Goal: Communication & Community: Answer question/provide support

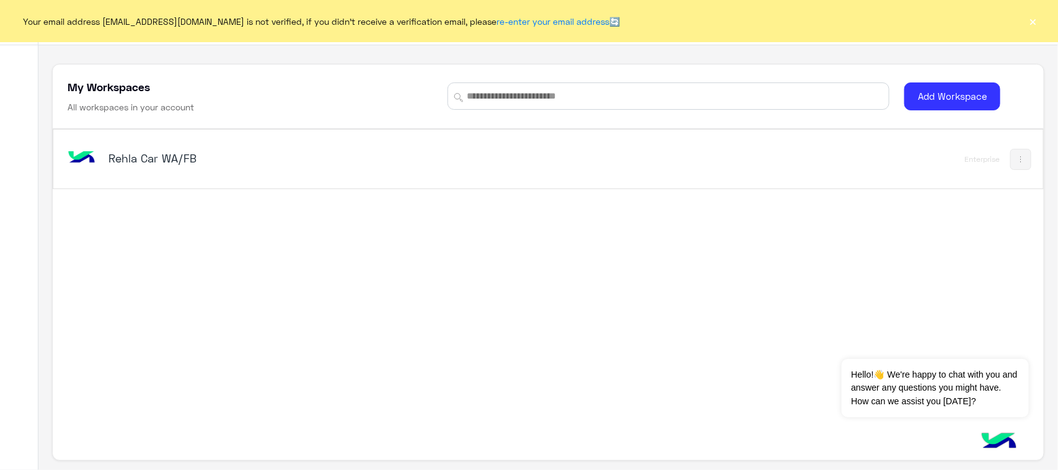
click at [149, 142] on div "Rehla Car WA/FB" at bounding box center [354, 159] width 579 height 36
click at [150, 156] on h5 "Rehla Car WA/FB" at bounding box center [282, 158] width 348 height 15
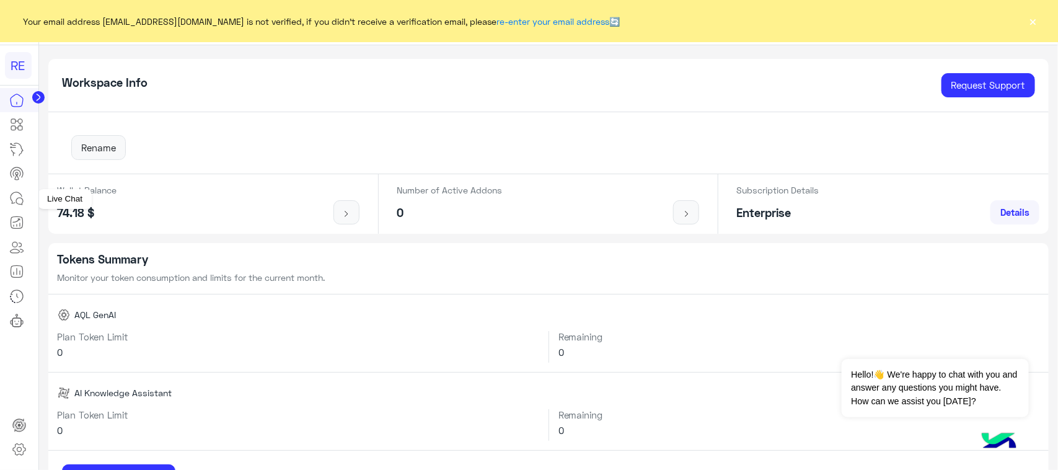
click at [24, 193] on icon at bounding box center [16, 198] width 15 height 15
click at [20, 191] on icon at bounding box center [16, 198] width 15 height 15
click at [1033, 16] on button "×" at bounding box center [1033, 21] width 12 height 12
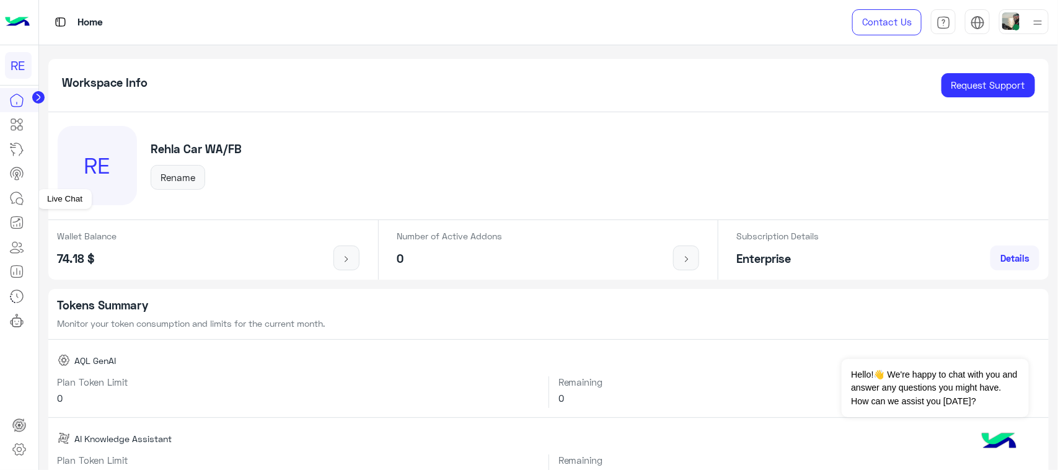
click at [11, 206] on link at bounding box center [16, 198] width 33 height 25
click at [20, 193] on icon at bounding box center [16, 198] width 15 height 15
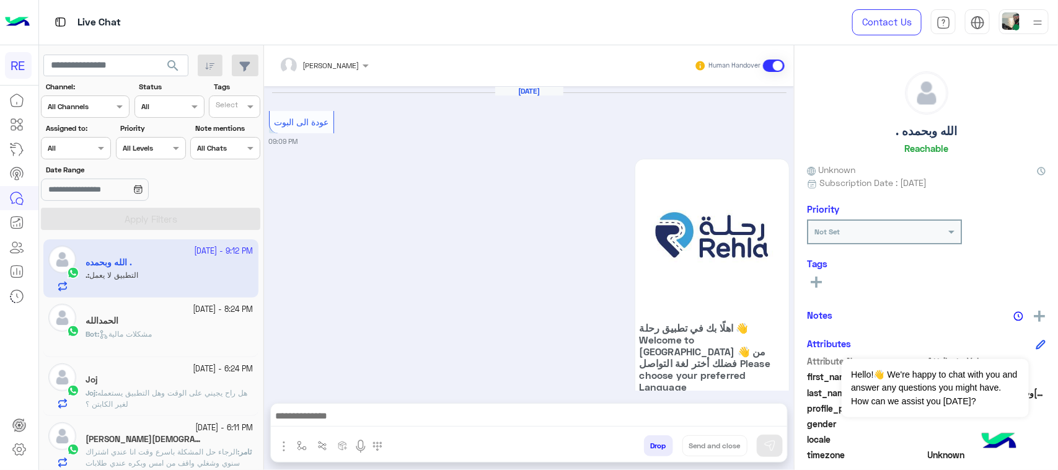
scroll to position [1447, 0]
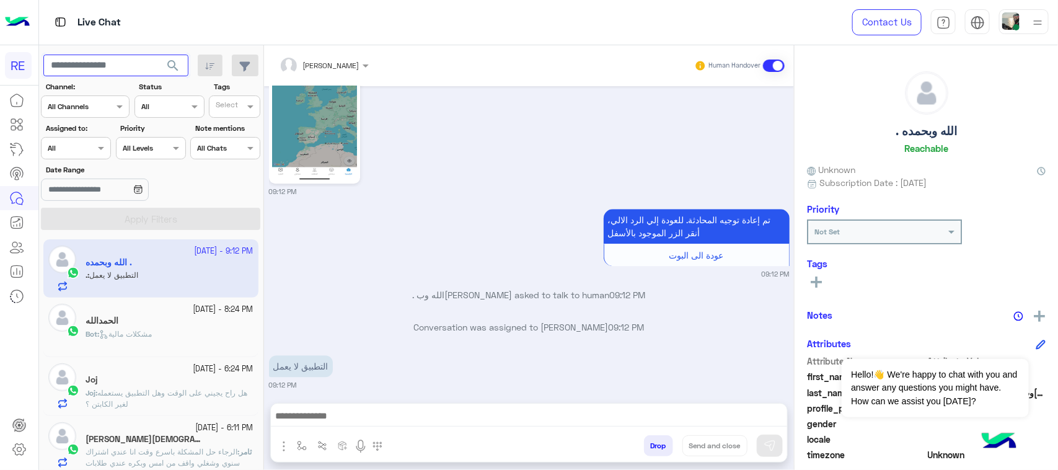
paste input "*********"
click at [175, 76] on button "search" at bounding box center [173, 68] width 30 height 27
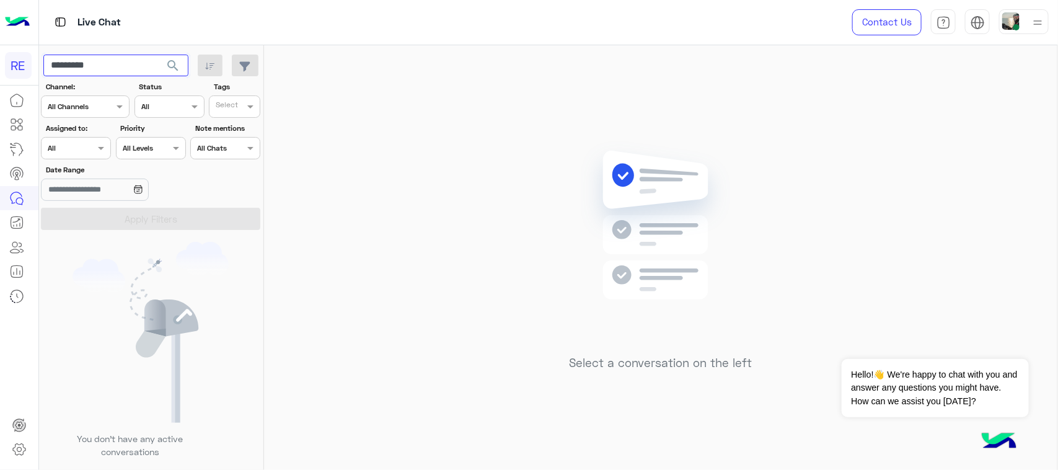
click at [140, 71] on input "*********" at bounding box center [115, 66] width 145 height 22
paste input "text"
click at [175, 70] on span "search" at bounding box center [172, 65] width 15 height 15
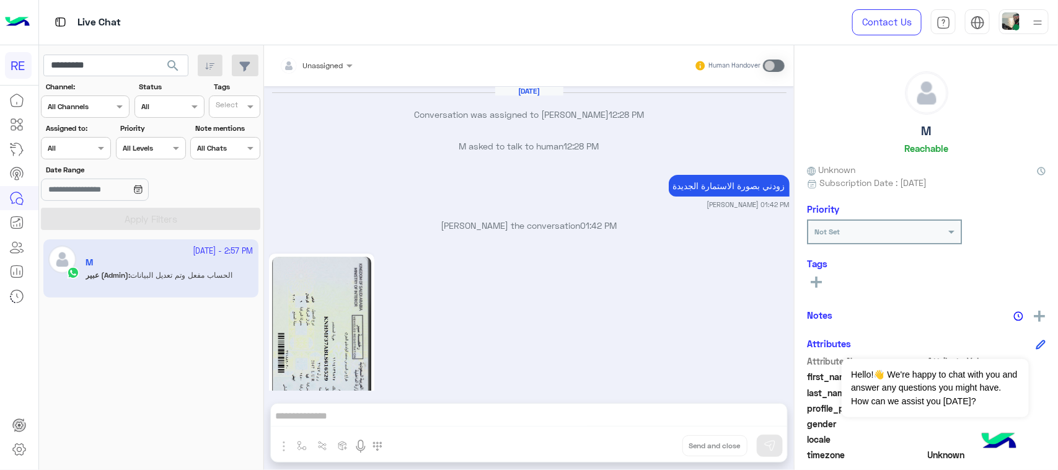
scroll to position [778, 0]
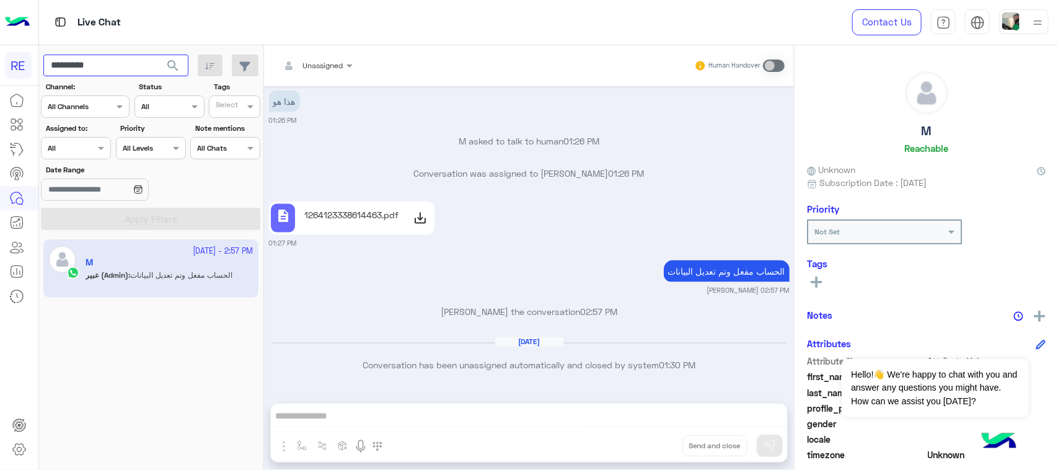
click at [113, 71] on input "*********" at bounding box center [115, 66] width 145 height 22
paste input "text"
type input "*********"
click at [177, 68] on span "search" at bounding box center [172, 65] width 15 height 15
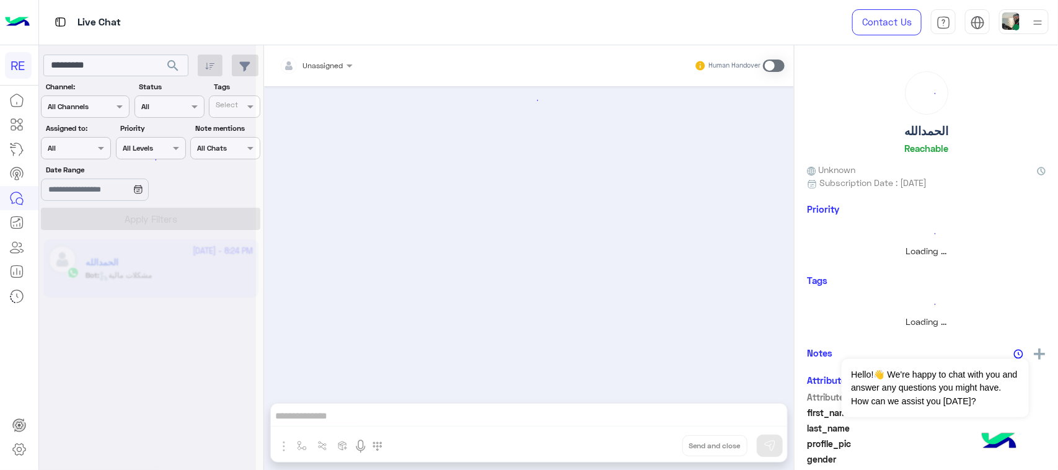
scroll to position [1442, 0]
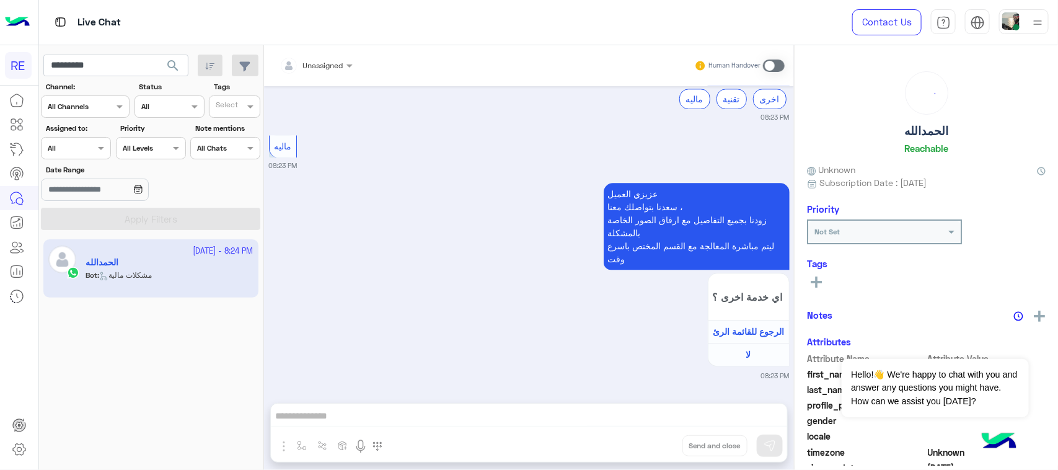
click at [768, 64] on span at bounding box center [774, 65] width 22 height 12
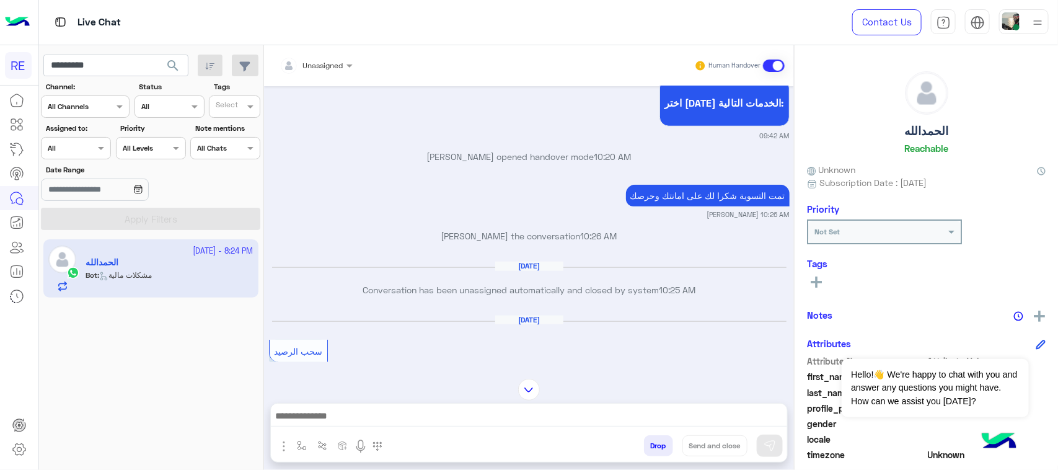
scroll to position [490, 0]
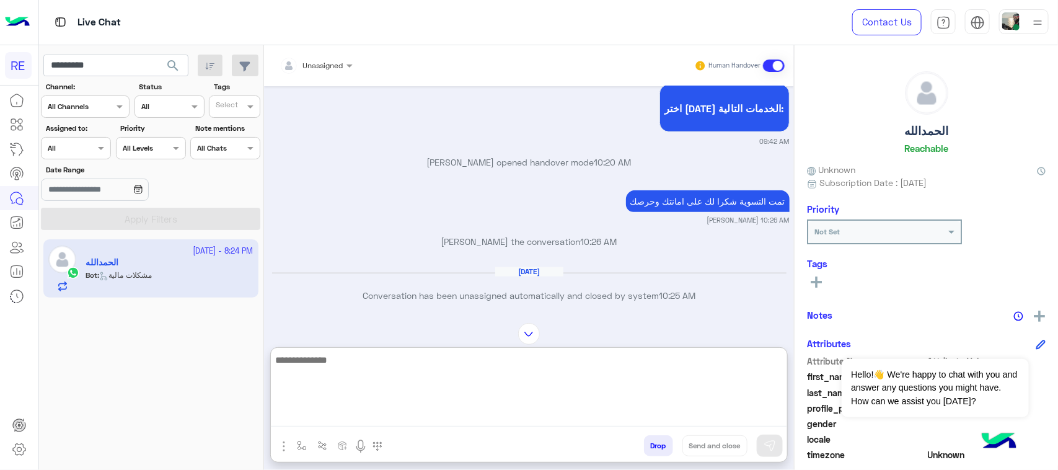
click at [391, 416] on textarea at bounding box center [529, 389] width 516 height 74
type textarea "**********"
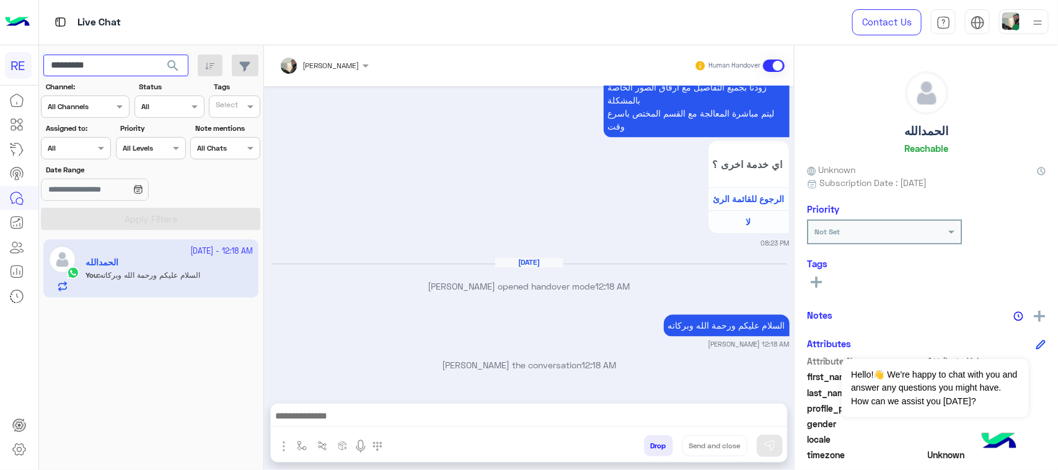
click at [121, 64] on input "*********" at bounding box center [115, 66] width 145 height 22
paste input "text"
type input "*********"
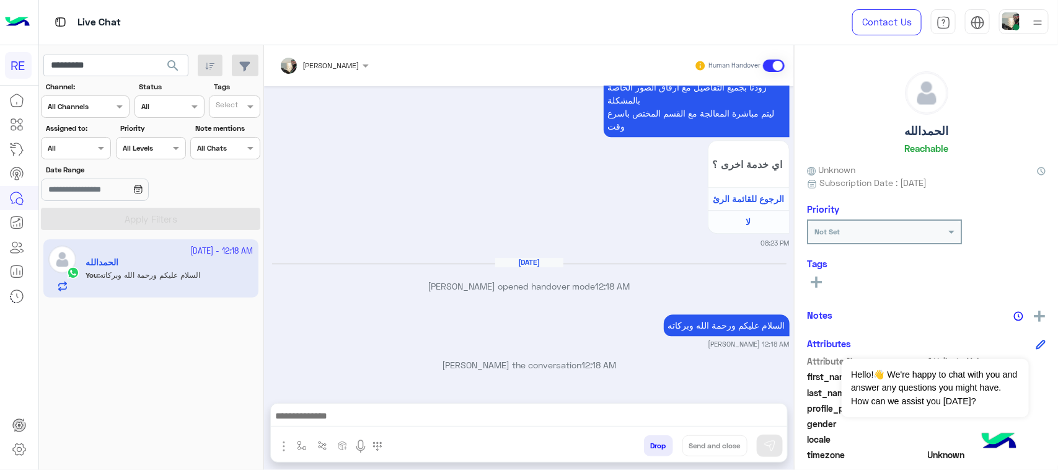
click at [180, 67] on button "search" at bounding box center [173, 68] width 30 height 27
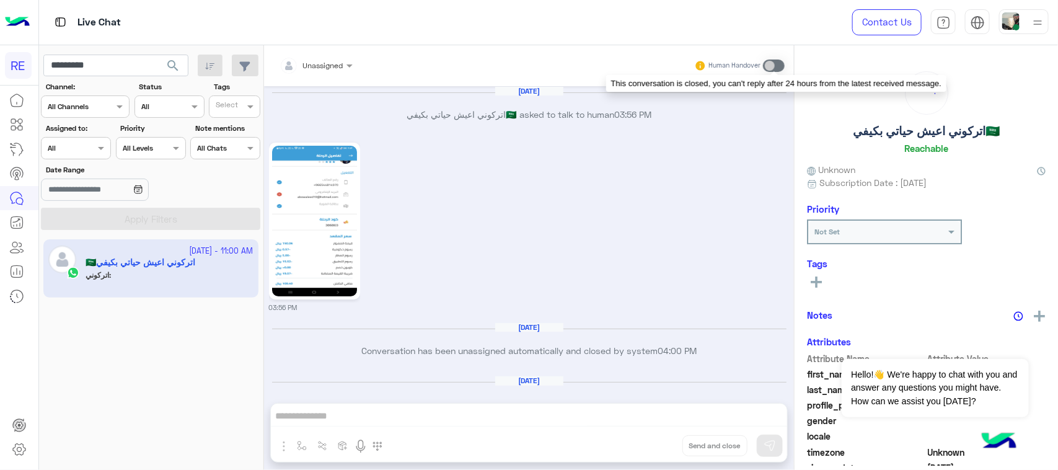
scroll to position [1789, 0]
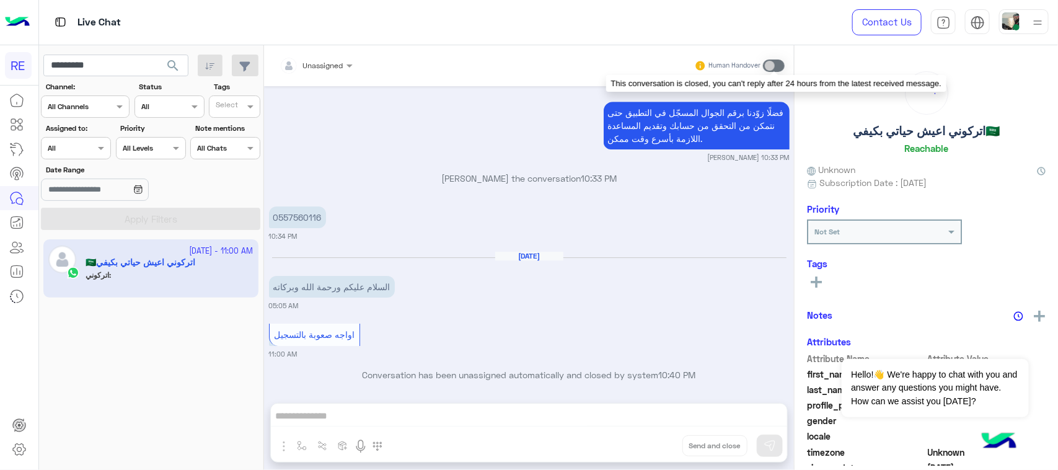
click at [778, 68] on span at bounding box center [774, 65] width 22 height 12
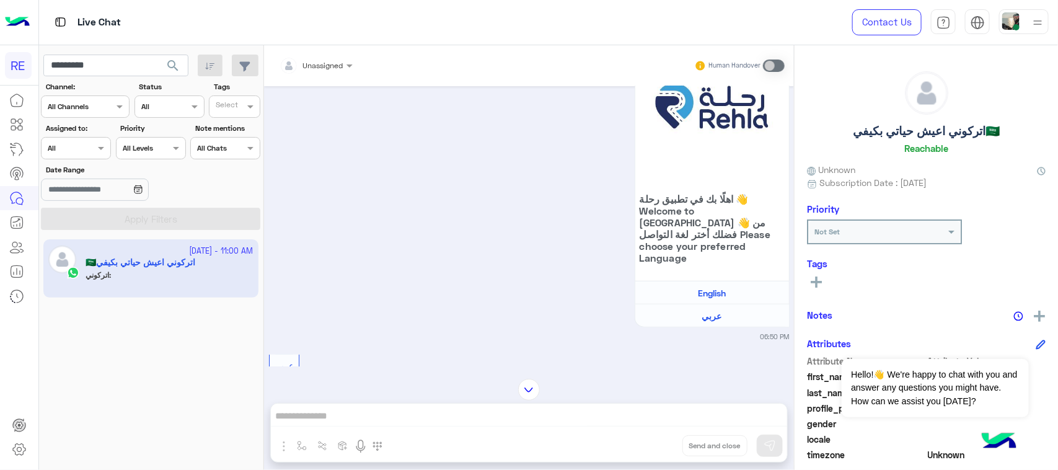
scroll to position [395, 0]
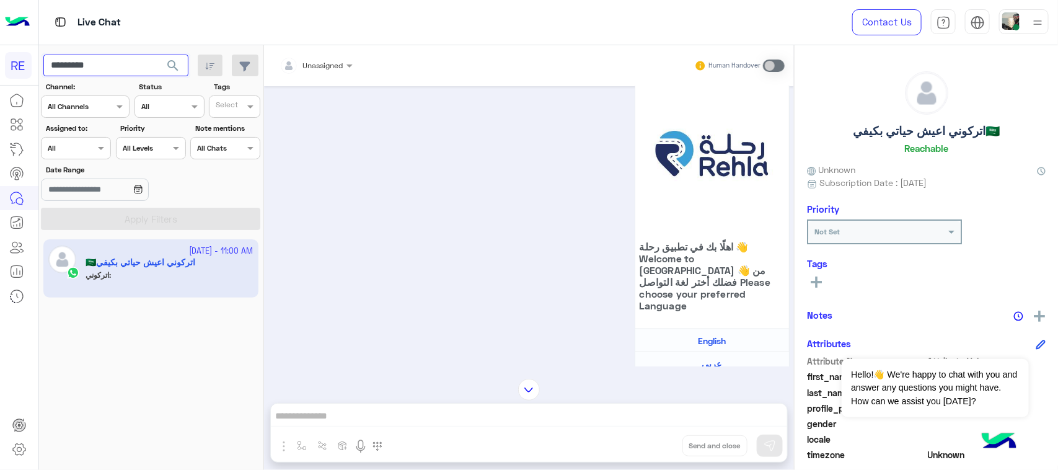
click at [103, 63] on input "*********" at bounding box center [115, 66] width 145 height 22
click at [177, 58] on span "search" at bounding box center [172, 65] width 15 height 15
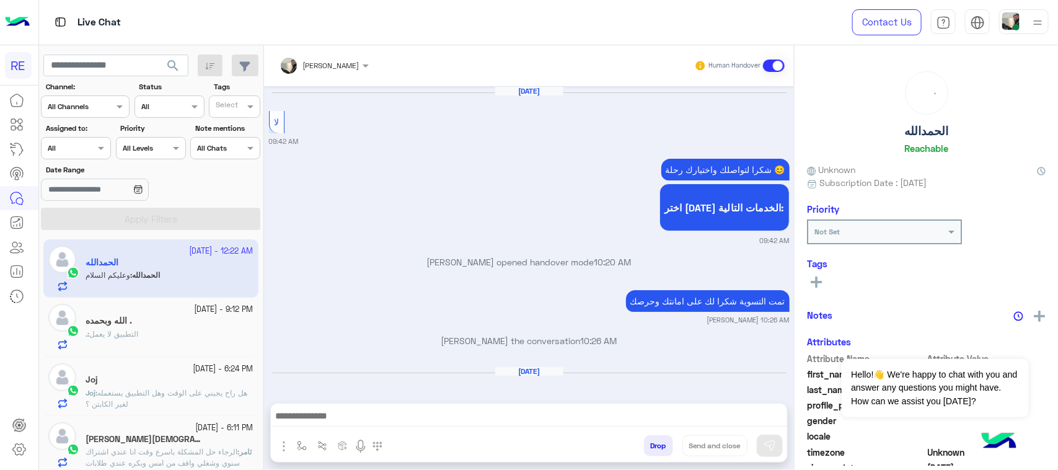
scroll to position [1232, 0]
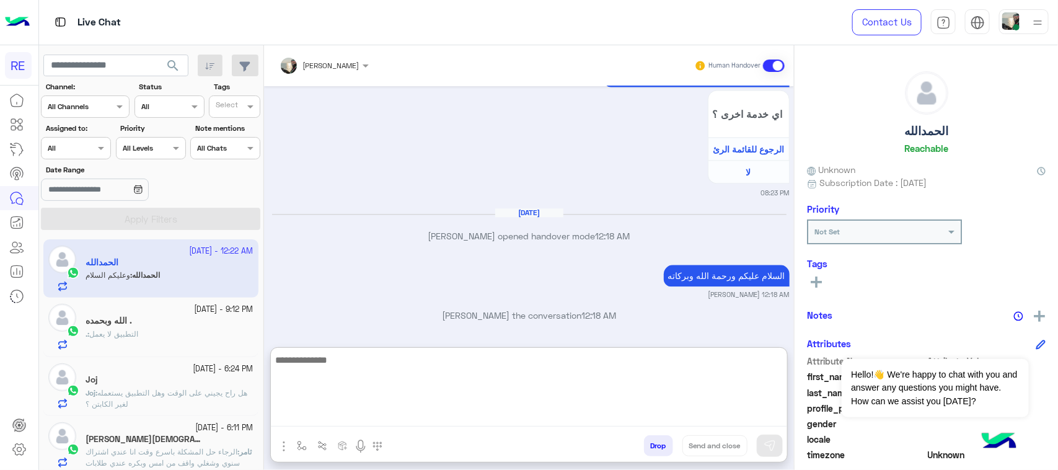
click at [340, 414] on textarea at bounding box center [529, 389] width 516 height 74
click at [335, 395] on textarea at bounding box center [529, 389] width 516 height 74
type textarea "**********"
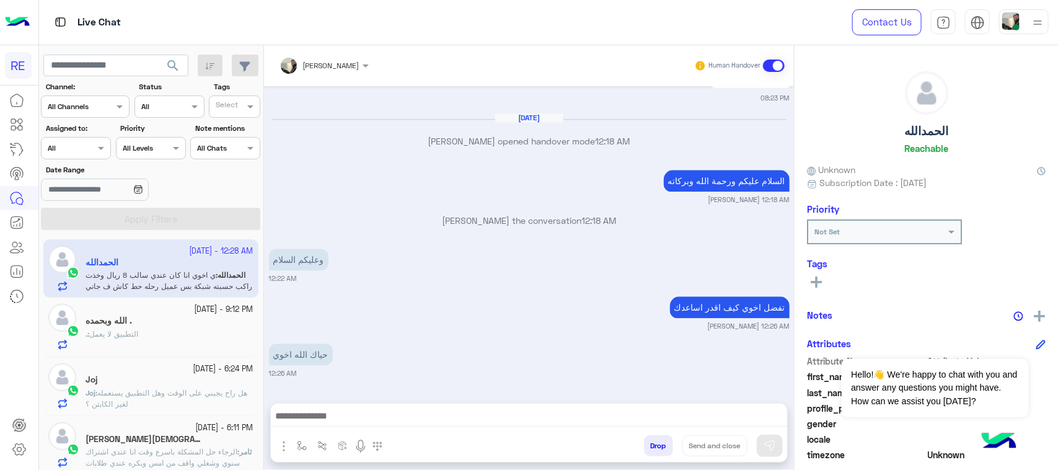
scroll to position [1413, 0]
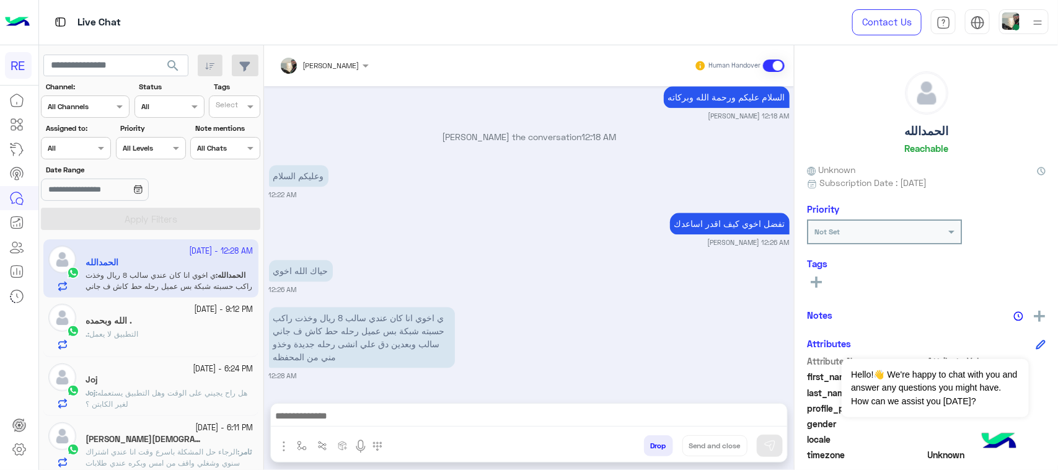
click at [0, 323] on div at bounding box center [19, 279] width 38 height 383
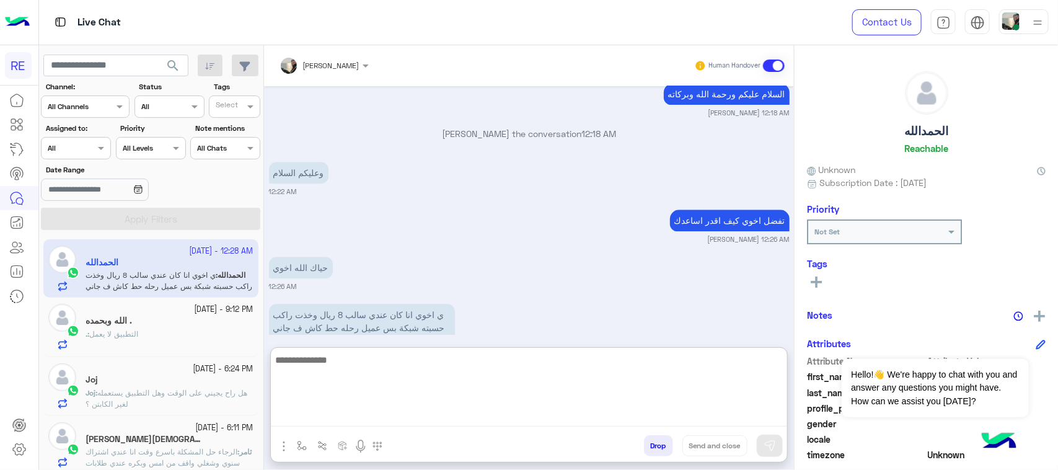
click at [304, 410] on textarea at bounding box center [529, 389] width 516 height 74
type textarea "**********"
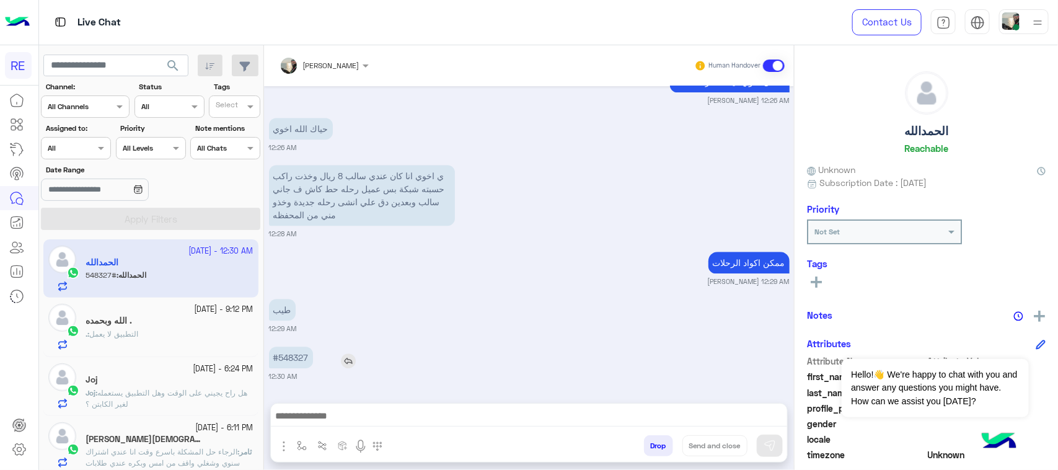
scroll to position [1555, 0]
click at [292, 299] on div "[DATE] لا 09:42 AM شكرا لتواصلك واختيارك رحلة 😊 اختر [DATE] الخدمات التالية: 09…" at bounding box center [529, 238] width 530 height 304
click at [295, 349] on p "#548327" at bounding box center [291, 357] width 44 height 22
copy p "548327"
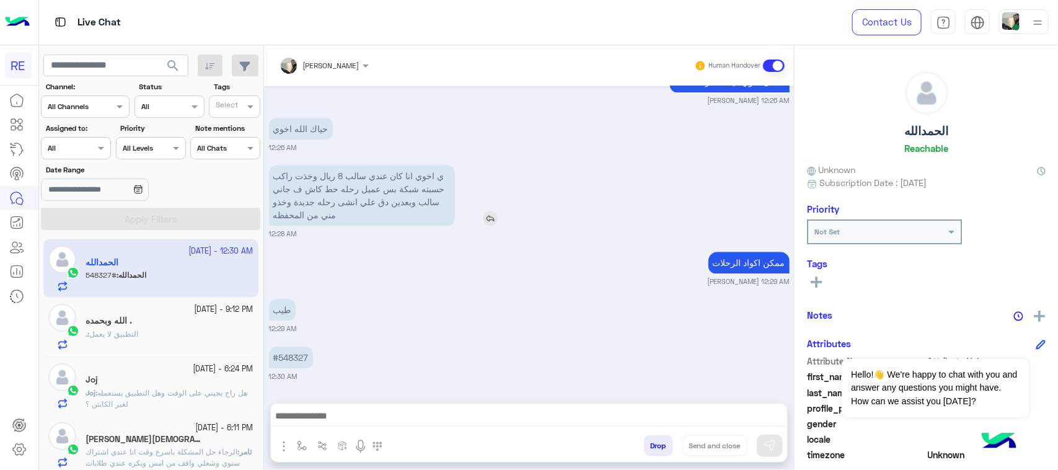
click at [410, 196] on p "ي اخوي انا كان عندي سالب 8 ريال وخذت راكب حسبته شبكة بس عميل رحله حط كاش ف جاني…" at bounding box center [362, 195] width 186 height 61
click at [289, 222] on p "ي اخوي انا كان عندي سالب 8 ريال وخذت راكب حسبته شبكة بس عميل رحله حط كاش ف جاني…" at bounding box center [362, 195] width 186 height 61
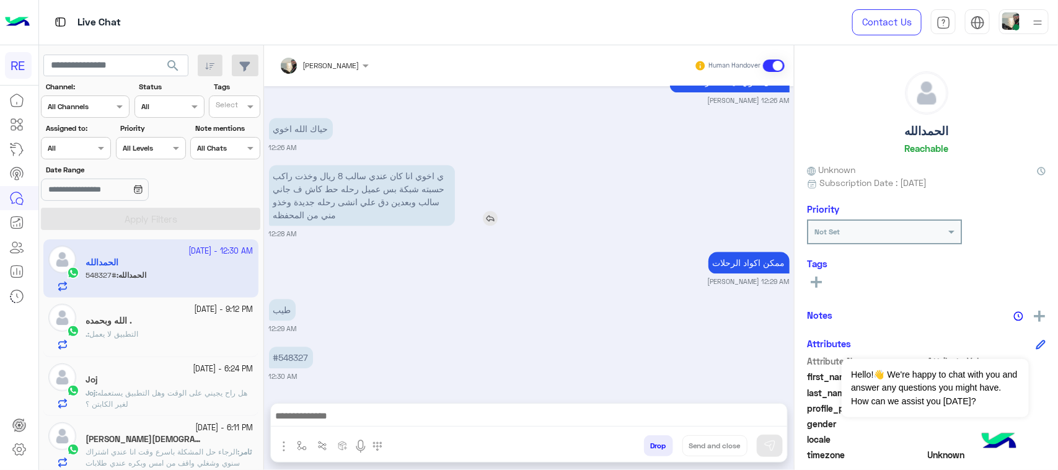
click at [289, 222] on p "ي اخوي انا كان عندي سالب 8 ريال وخذت راكب حسبته شبكة بس عميل رحله حط كاش ف جاني…" at bounding box center [362, 195] width 186 height 61
click at [287, 192] on p "ي اخوي انا كان عندي سالب 8 ريال وخذت راكب حسبته شبكة بس عميل رحله حط كاش ف جاني…" at bounding box center [362, 195] width 186 height 61
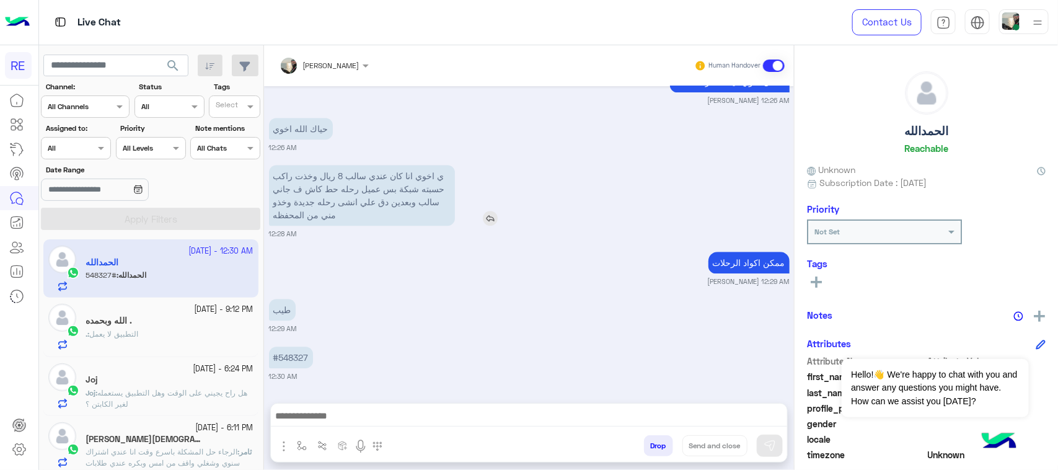
click at [287, 192] on p "ي اخوي انا كان عندي سالب 8 ريال وخذت راكب حسبته شبكة بس عميل رحله حط كاش ف جاني…" at bounding box center [362, 195] width 186 height 61
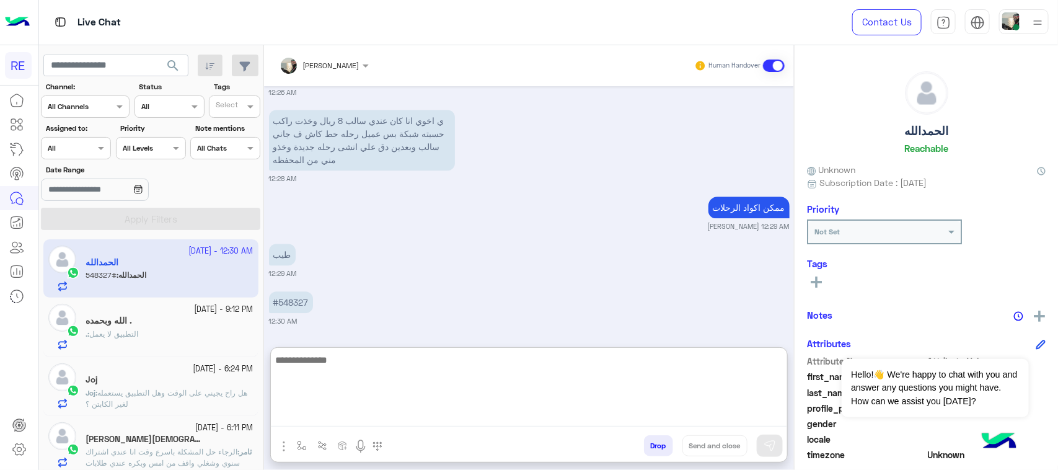
click at [338, 409] on textarea at bounding box center [529, 389] width 516 height 74
type textarea "**********"
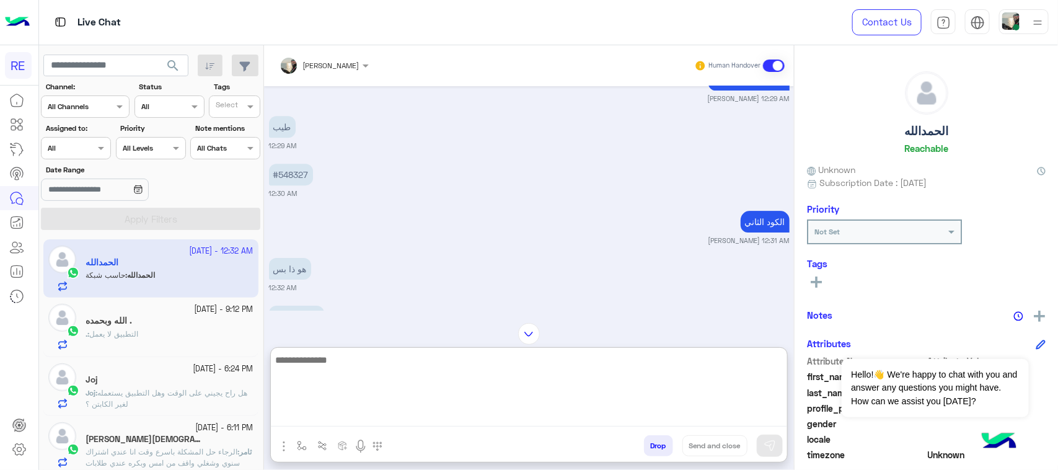
scroll to position [1752, 0]
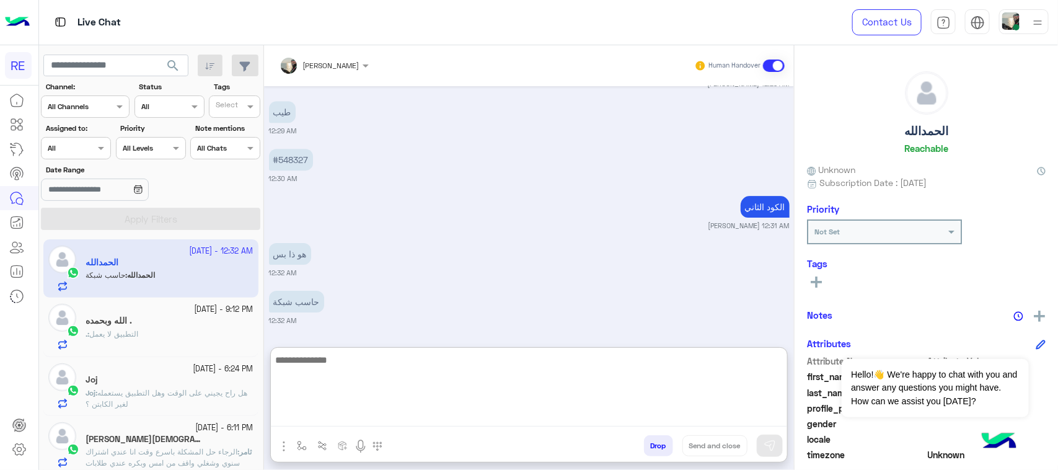
click at [354, 363] on textarea at bounding box center [529, 389] width 516 height 74
type textarea "*"
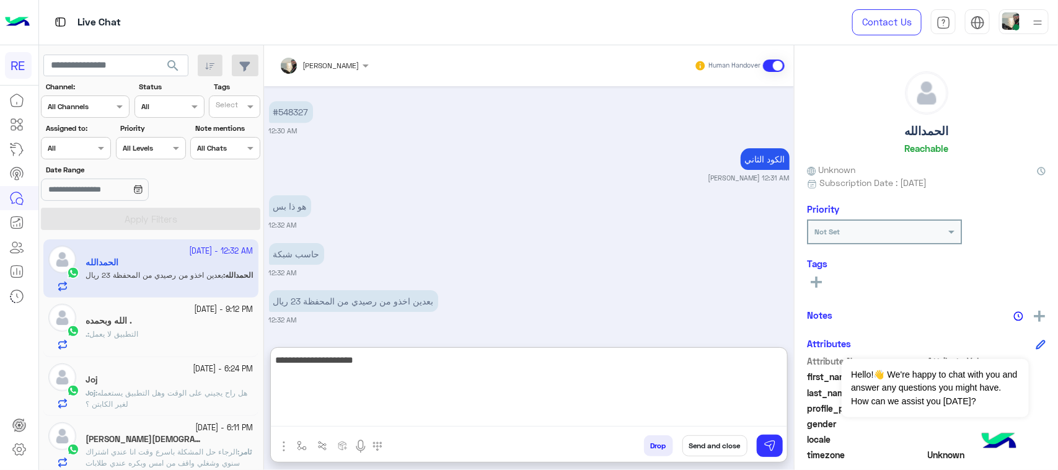
scroll to position [1847, 0]
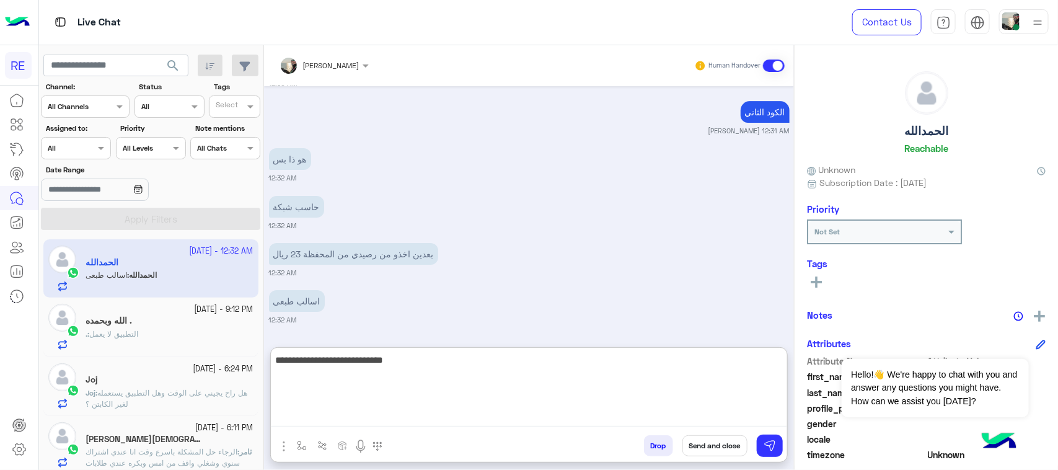
type textarea "**********"
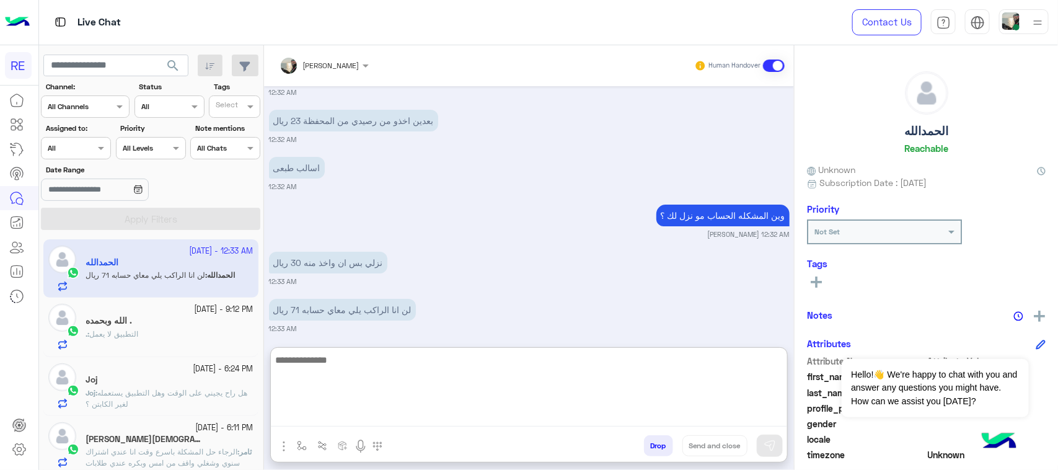
scroll to position [1989, 0]
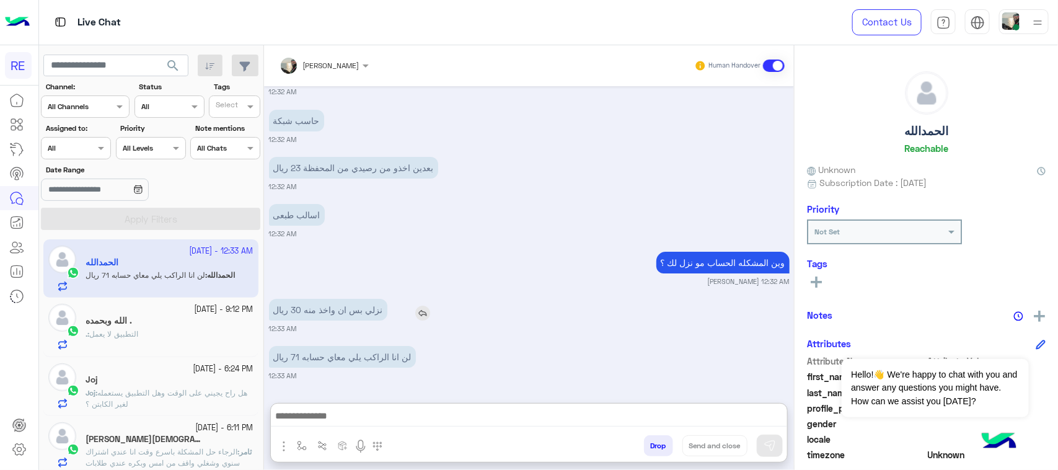
click at [322, 261] on div "[DATE] لا 09:42 AM شكرا لتواصلك واختيارك رحلة 😊 اختر [DATE] الخدمات التالية: 09…" at bounding box center [529, 238] width 530 height 304
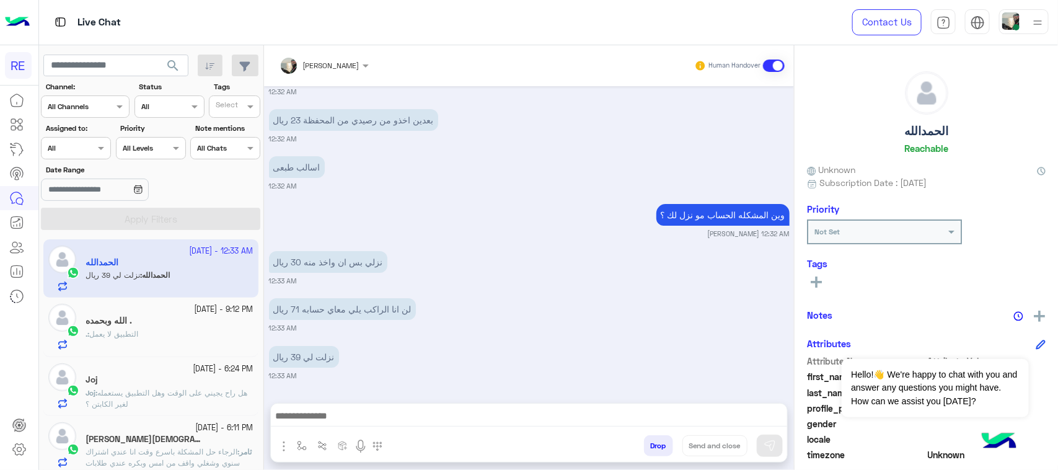
click at [341, 322] on div "لن انا الراكب يلي معاي حسابه 71 ريال" at bounding box center [377, 309] width 217 height 28
click at [341, 322] on div "[DATE] لا 09:42 AM شكرا لتواصلك واختيارك رحلة 😊 اختر [DATE] الخدمات التالية: 09…" at bounding box center [529, 238] width 530 height 304
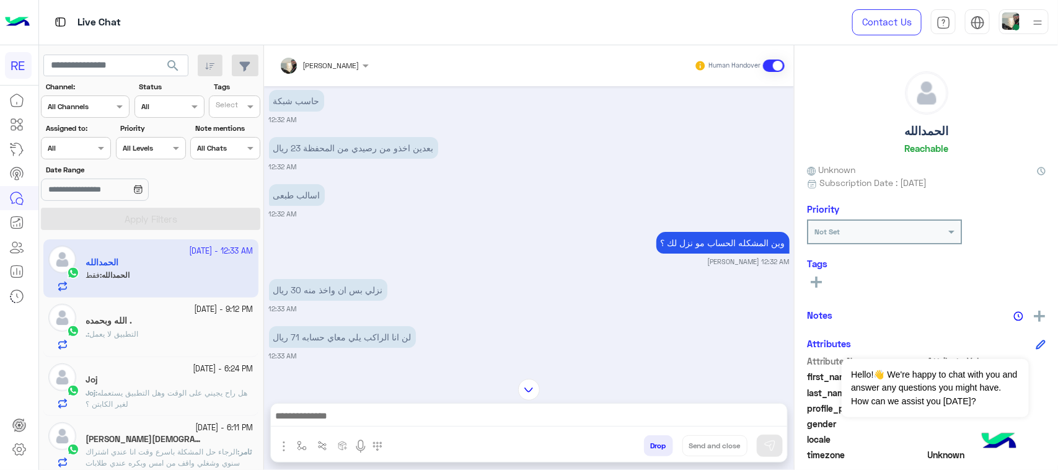
scroll to position [2027, 0]
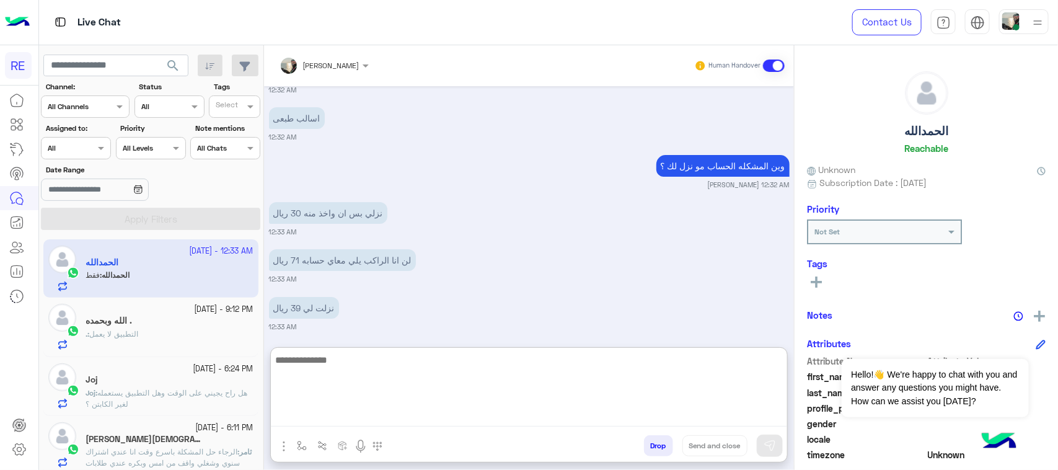
click at [445, 419] on textarea at bounding box center [529, 389] width 516 height 74
paste textarea "*******"
type textarea "**********"
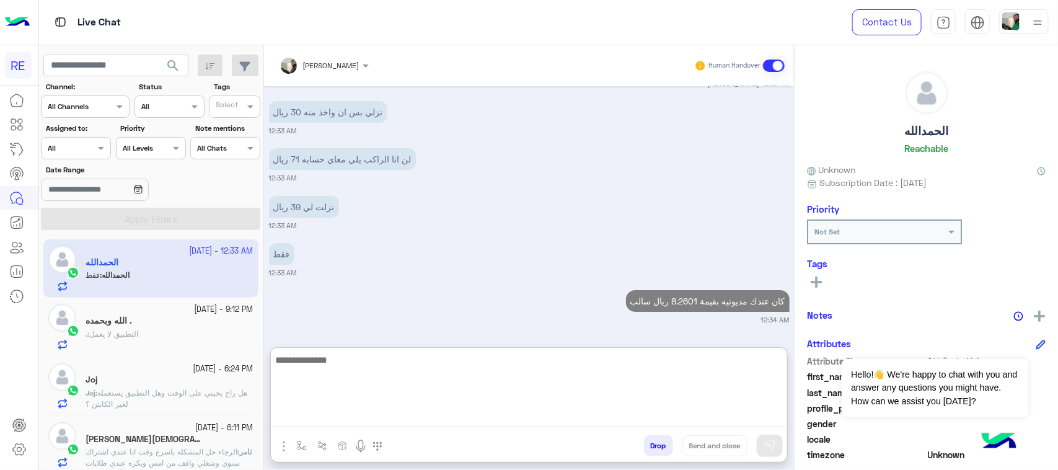
type textarea "*"
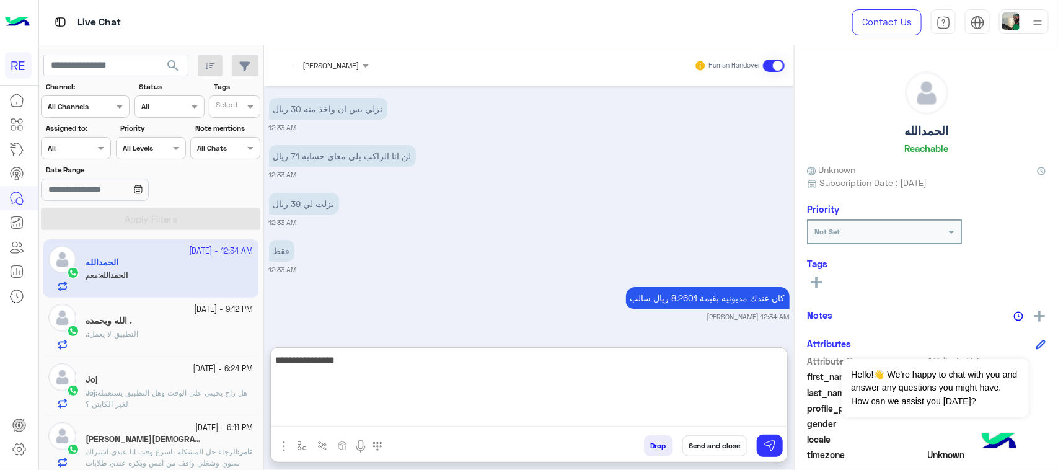
scroll to position [2178, 0]
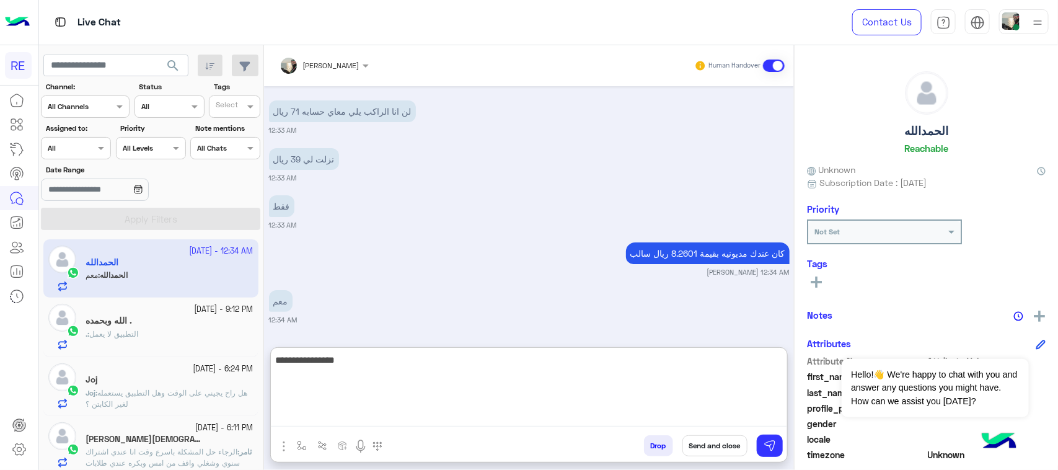
paste textarea "******"
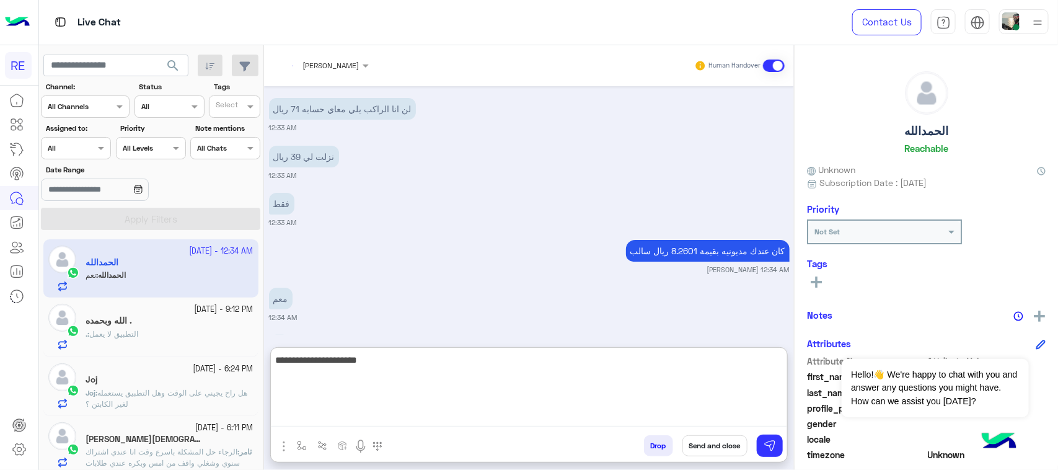
scroll to position [2225, 0]
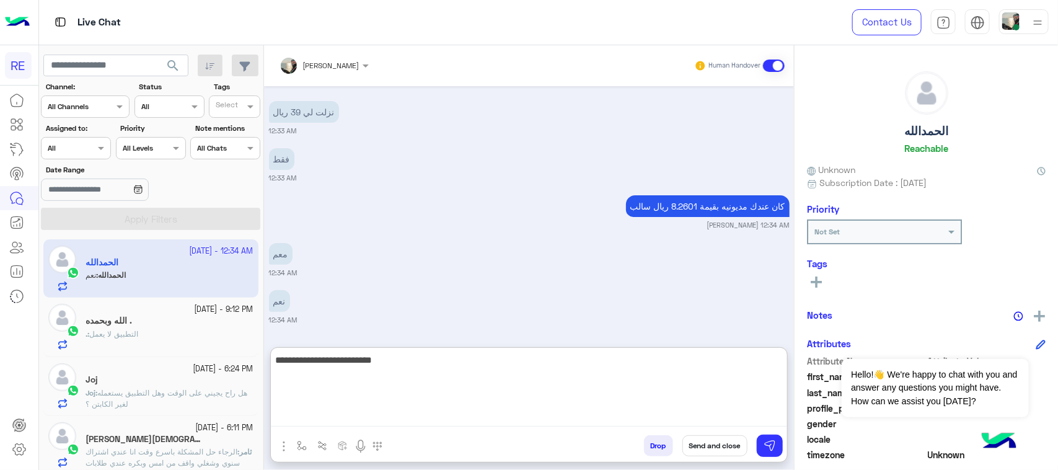
type textarea "**********"
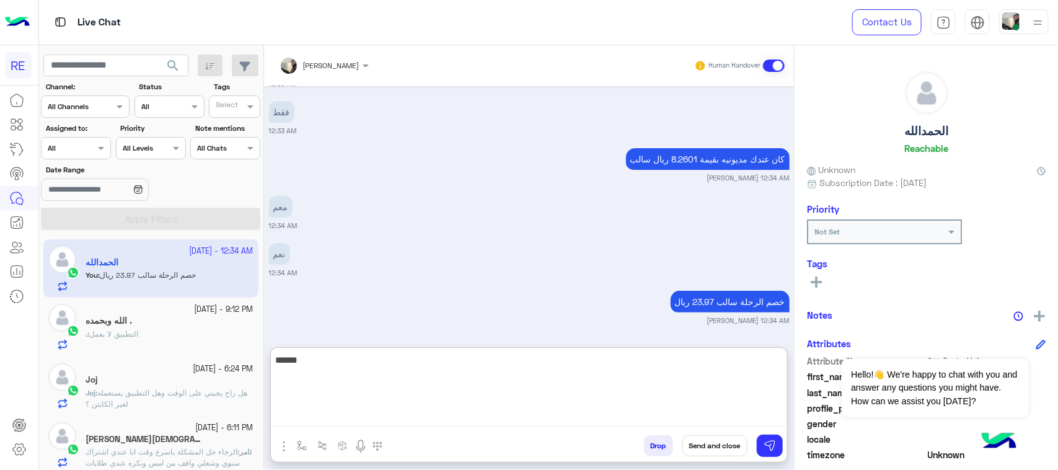
scroll to position [2273, 0]
click at [621, 380] on textarea "******" at bounding box center [529, 389] width 516 height 74
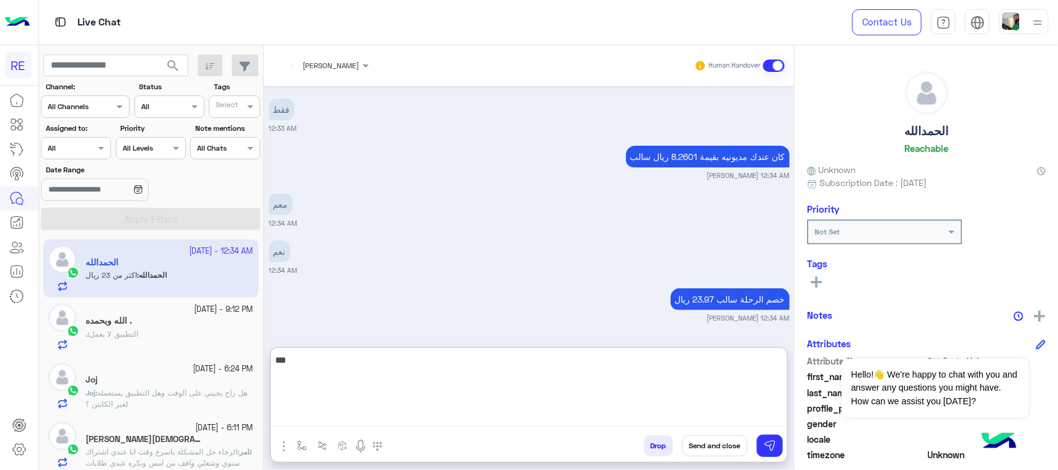
scroll to position [2320, 0]
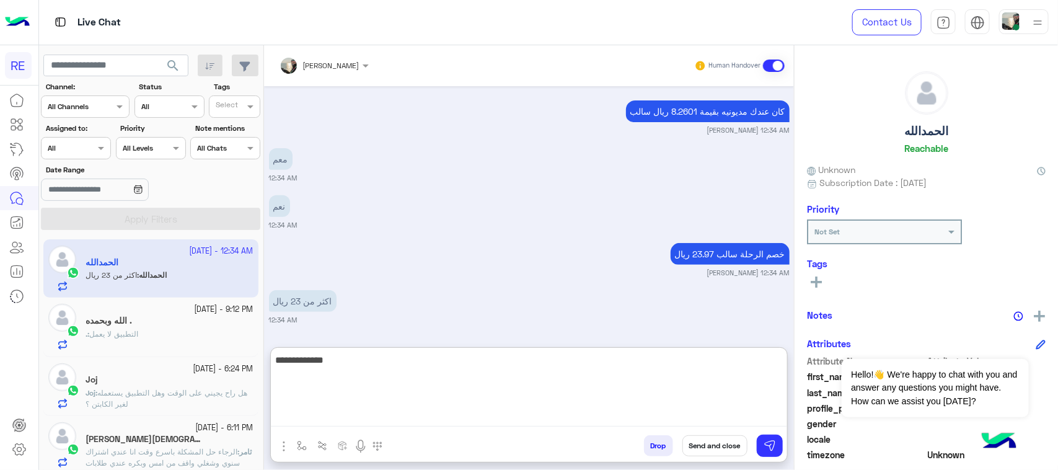
paste textarea "********"
type textarea "**********"
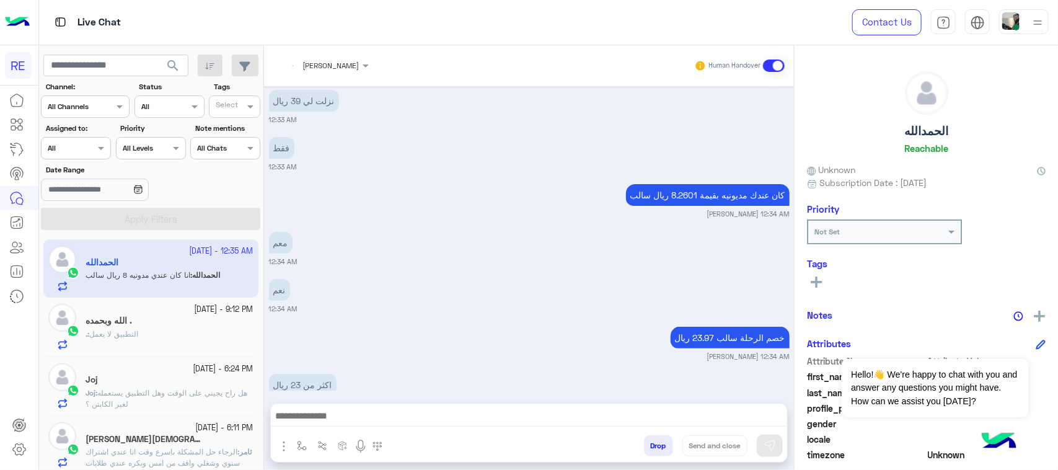
scroll to position [2359, 0]
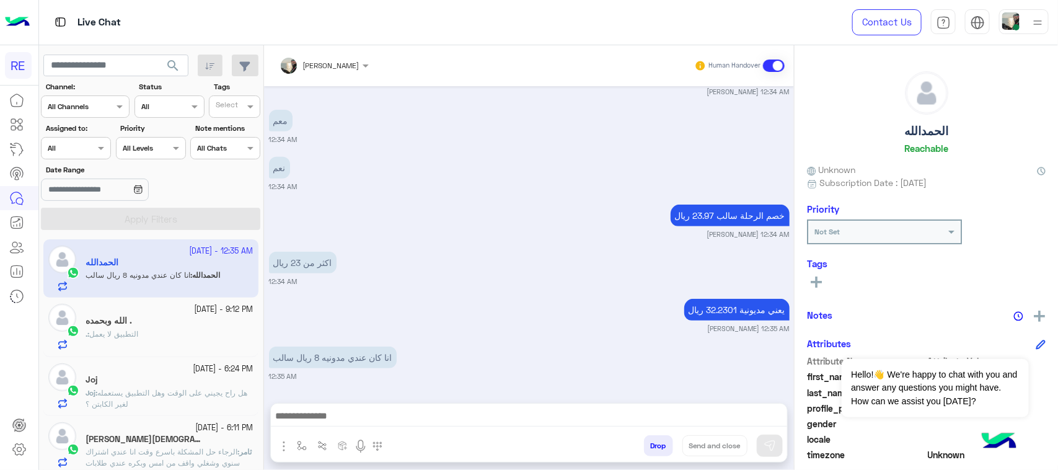
click at [668, 271] on div "اكثر من 23 ريال 12:34 AM" at bounding box center [529, 267] width 520 height 38
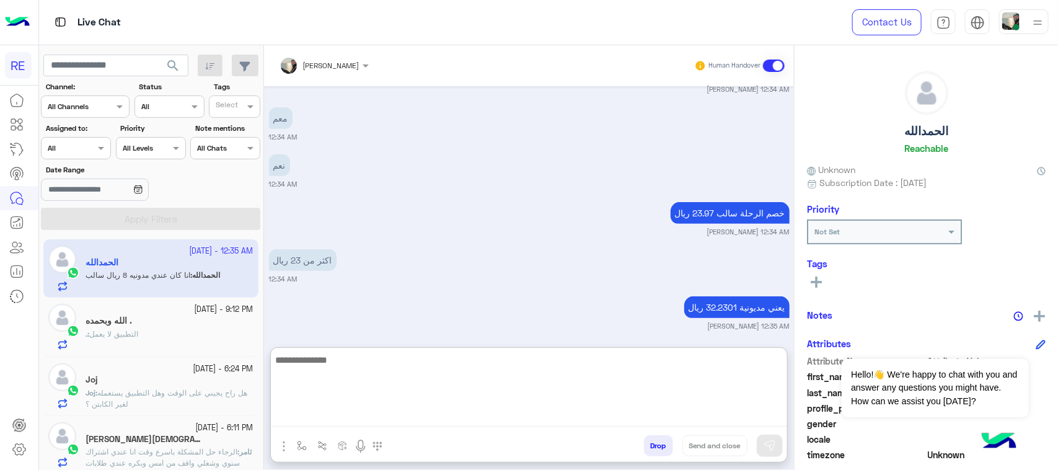
click at [370, 418] on textarea at bounding box center [529, 389] width 516 height 74
type textarea "**********"
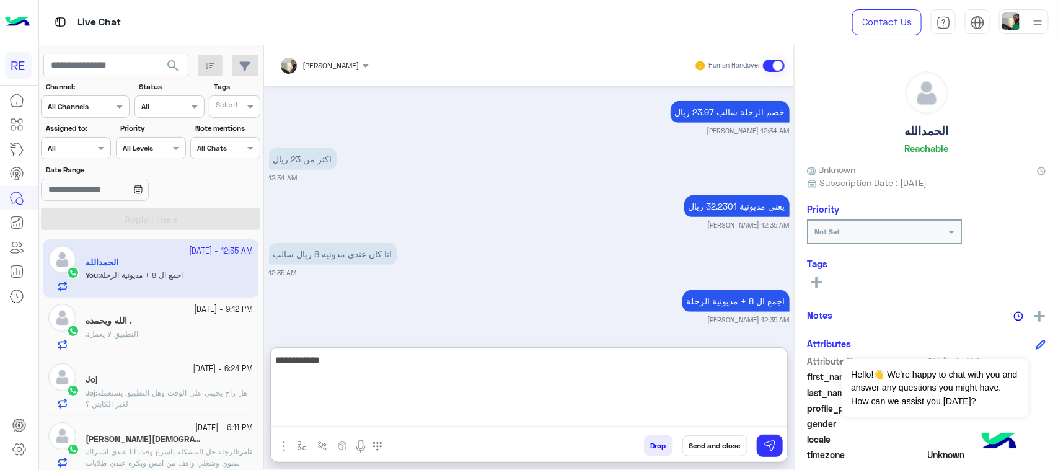
type textarea "**********"
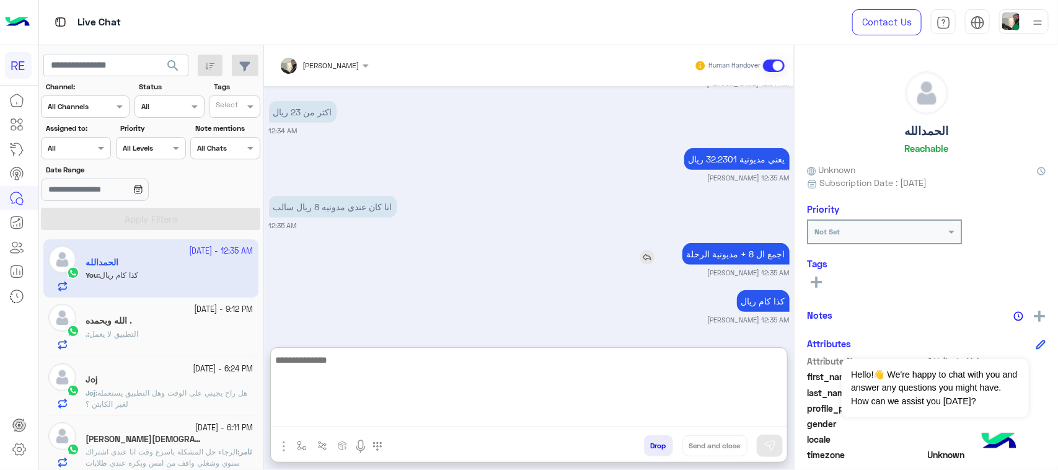
scroll to position [2582, 0]
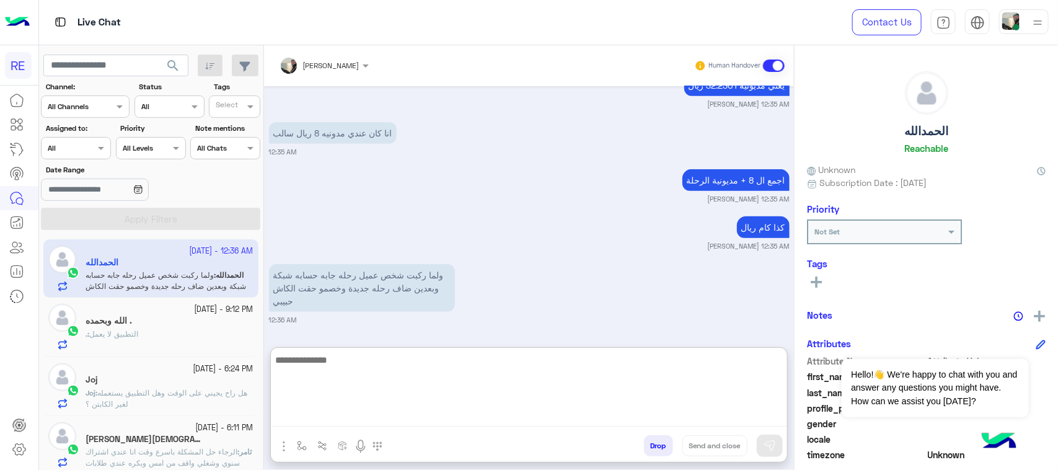
click at [469, 384] on textarea at bounding box center [529, 389] width 516 height 74
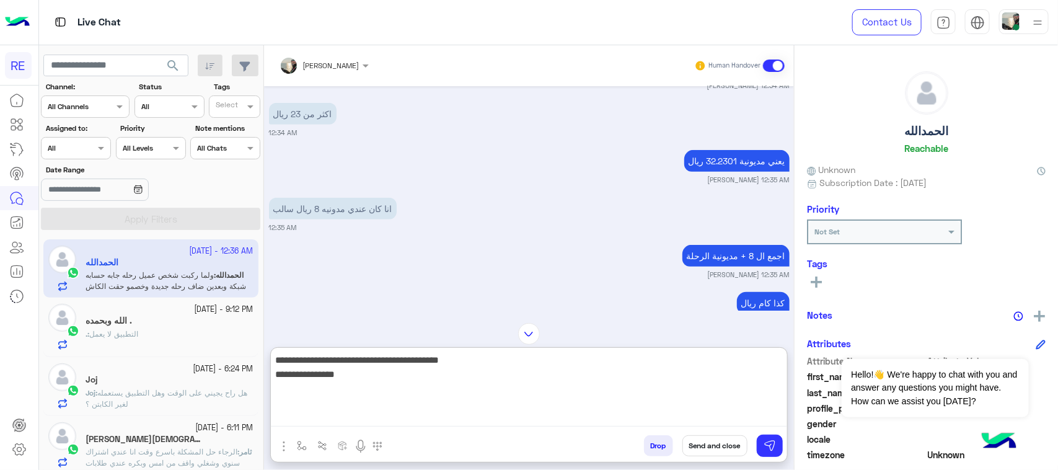
type textarea "**********"
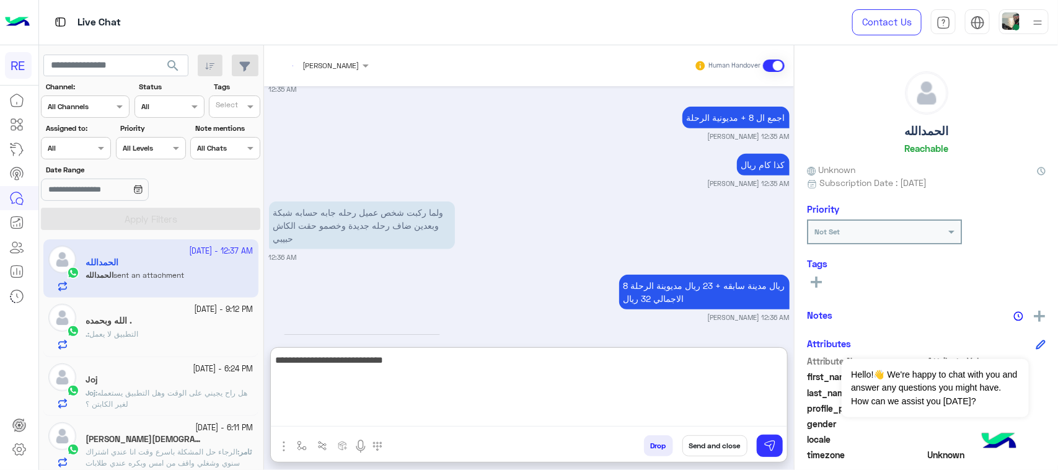
scroll to position [2702, 0]
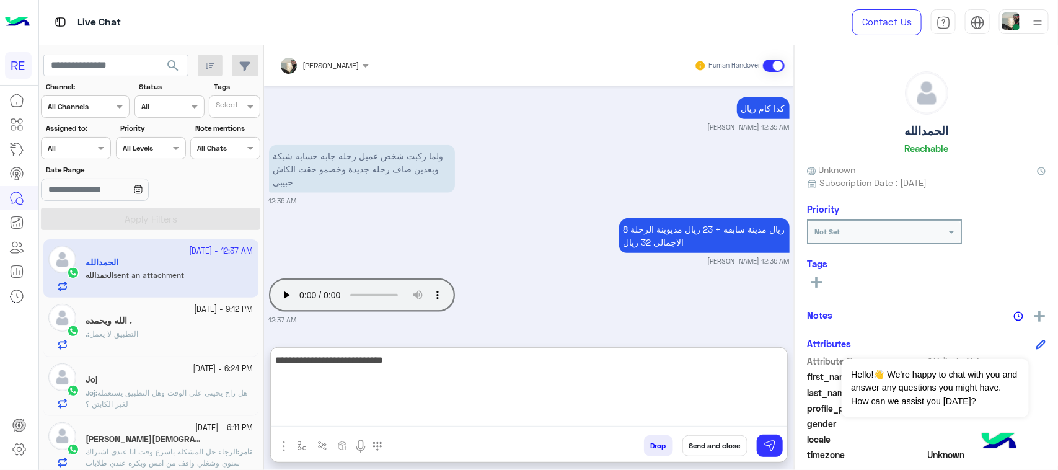
paste textarea "******"
type textarea "**********"
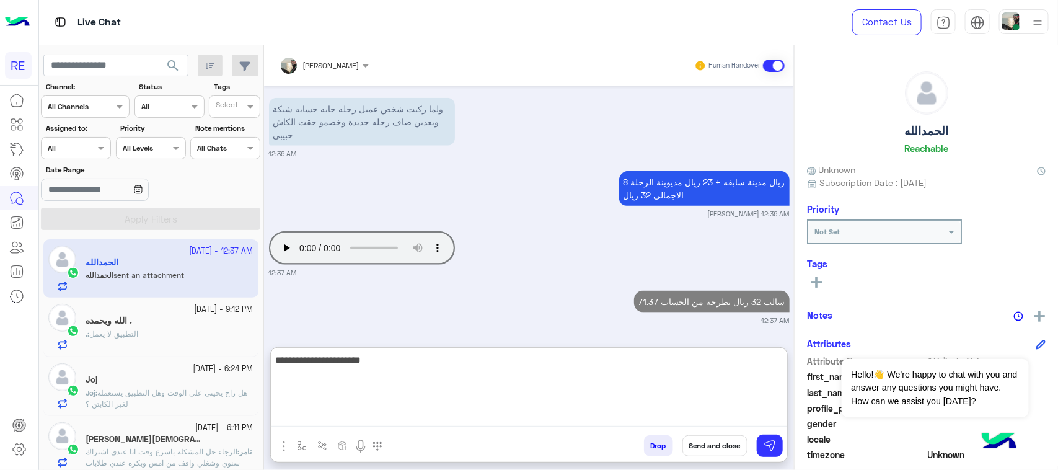
scroll to position [2749, 0]
paste textarea "********"
type textarea "**********"
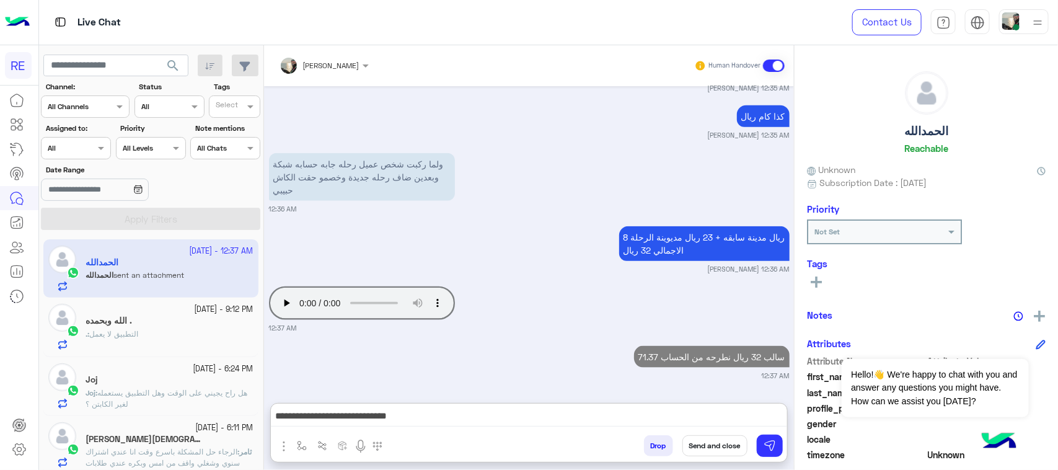
click at [784, 457] on div "Drop Send and close" at bounding box center [589, 447] width 395 height 27
click at [778, 453] on button at bounding box center [769, 445] width 26 height 22
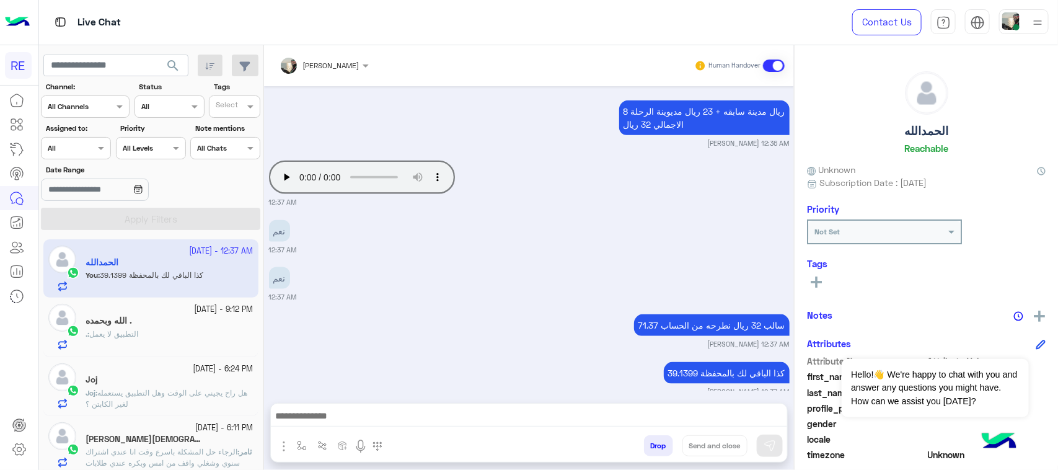
scroll to position [2835, 0]
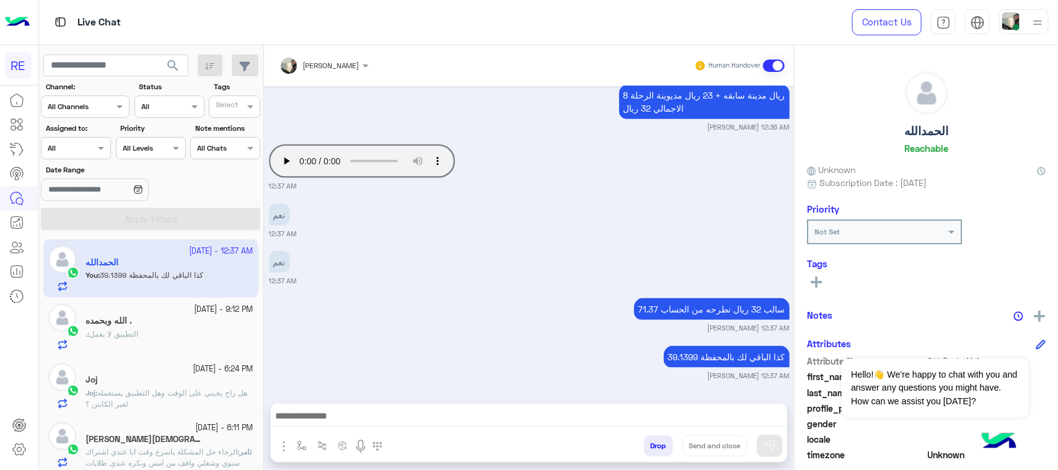
click at [664, 291] on div "[DATE] لا 09:42 AM شكرا لتواصلك واختيارك رحلة 😊 اختر [DATE] الخدمات التالية: 09…" at bounding box center [529, 238] width 530 height 304
click at [470, 431] on div at bounding box center [529, 418] width 516 height 31
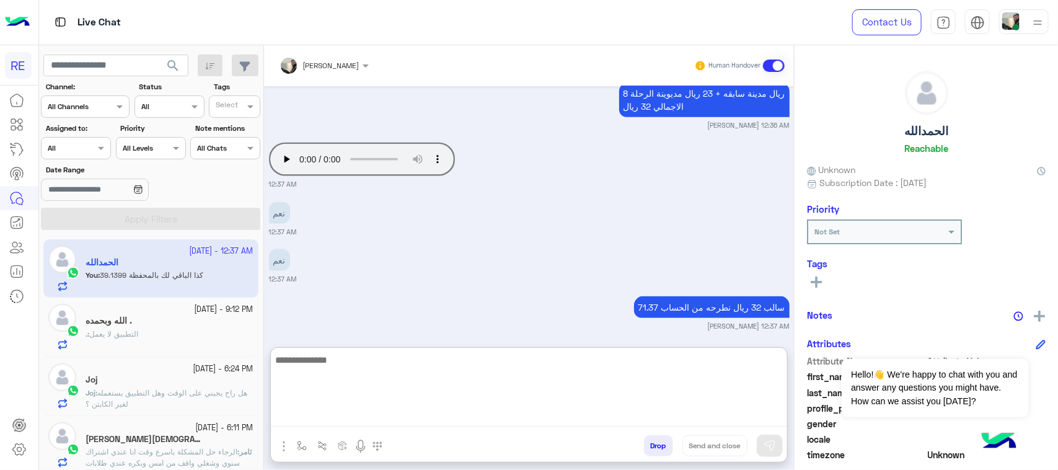
click at [467, 420] on textarea at bounding box center [529, 389] width 516 height 74
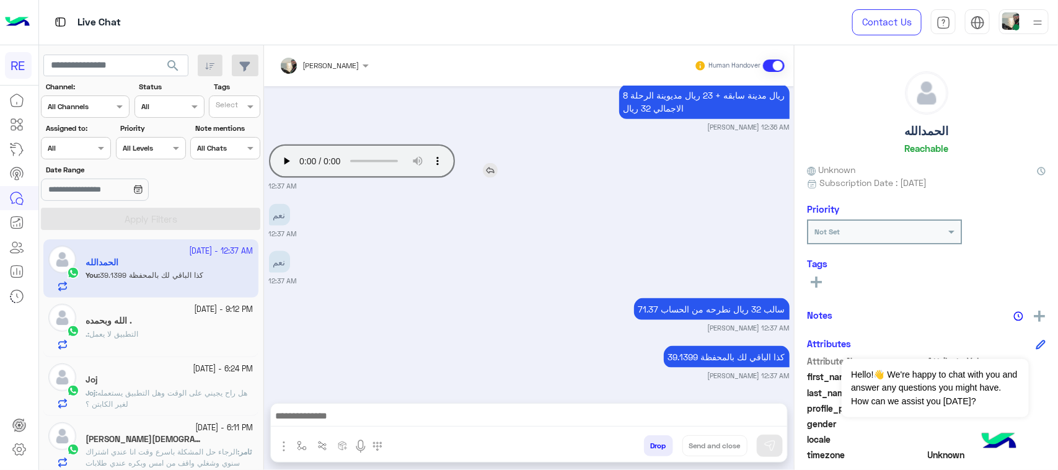
click at [289, 112] on div "[DATE] لا 09:42 AM شكرا لتواصلك واختيارك رحلة 😊 اختر [DATE] الخدمات التالية: 09…" at bounding box center [529, 238] width 530 height 304
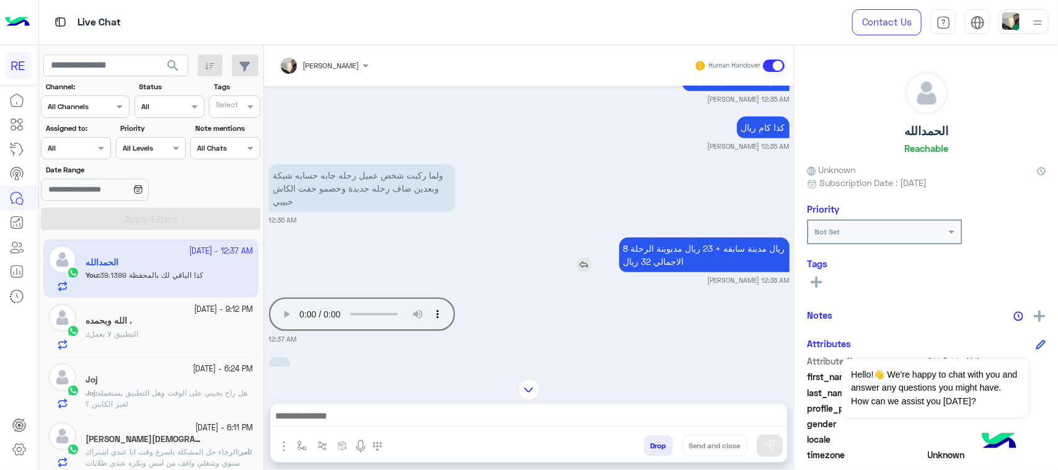
click at [670, 253] on p "8 ريال مدينة سابقه + 23 ريال مديوينة الرحلة الاجمالي 32 ريال" at bounding box center [704, 254] width 170 height 35
click at [660, 268] on p "8 ريال مدينة سابقه + 23 ريال مديوينة الرحلة الاجمالي 32 ريال" at bounding box center [704, 254] width 170 height 35
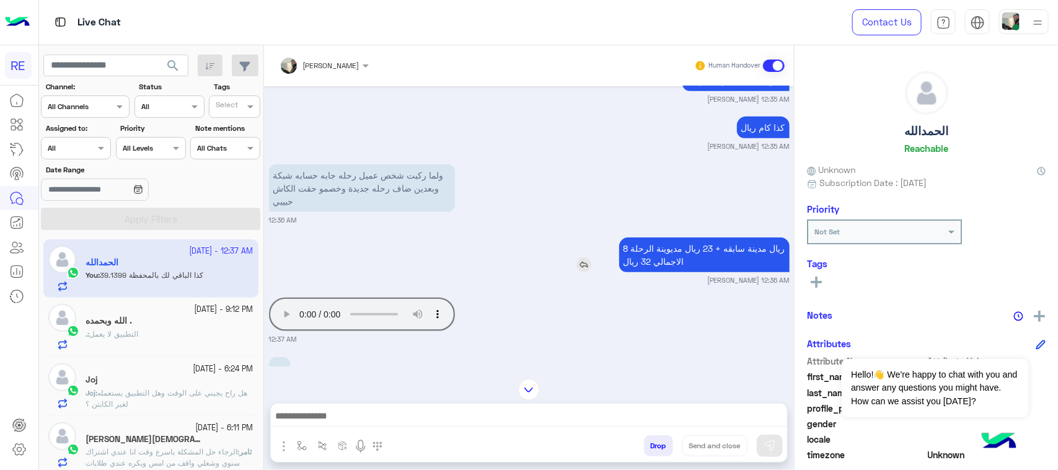
click at [660, 268] on p "8 ريال مدينة سابقه + 23 ريال مديوينة الرحلة الاجمالي 32 ريال" at bounding box center [704, 254] width 170 height 35
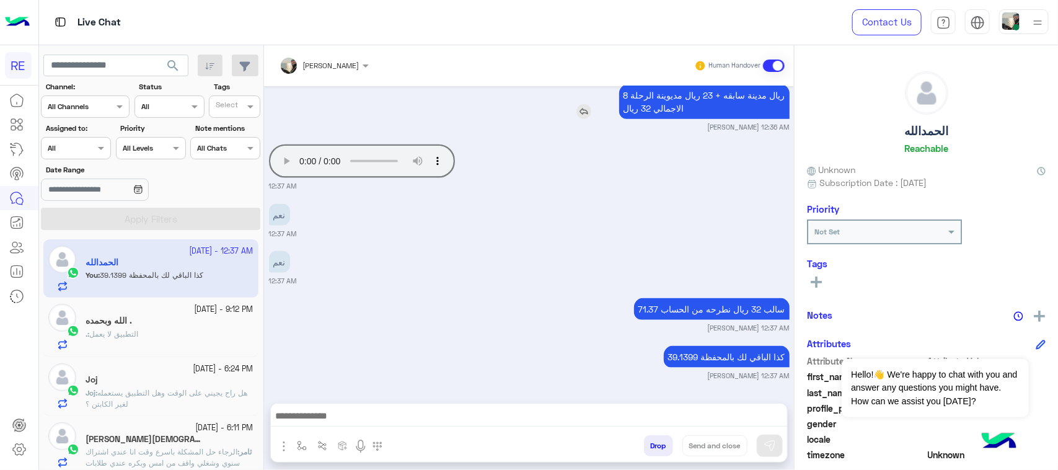
scroll to position [2758, 0]
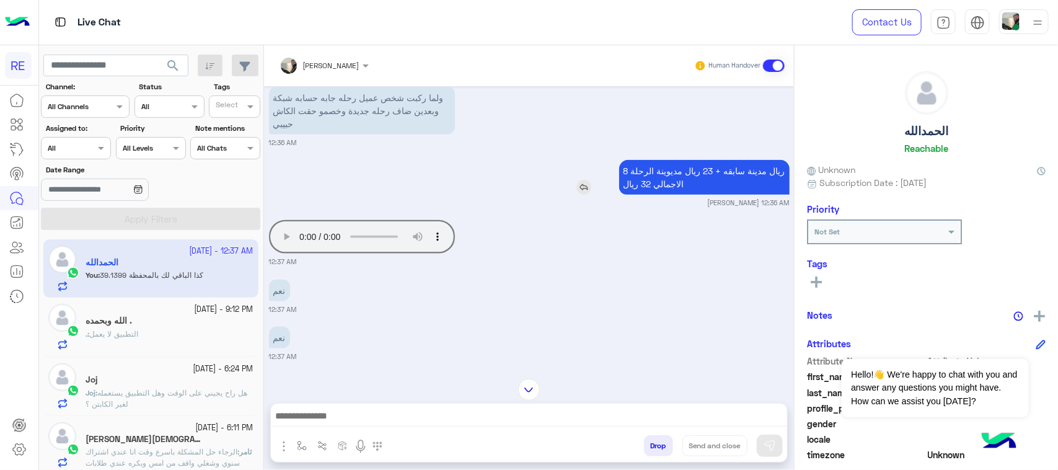
click at [646, 190] on p "8 ريال مدينة سابقه + 23 ريال مديوينة الرحلة الاجمالي 32 ريال" at bounding box center [704, 177] width 170 height 35
click at [691, 189] on p "8 ريال مدينة سابقه + 23 ريال مديوينة الرحلة الاجمالي 32 ريال" at bounding box center [704, 177] width 170 height 35
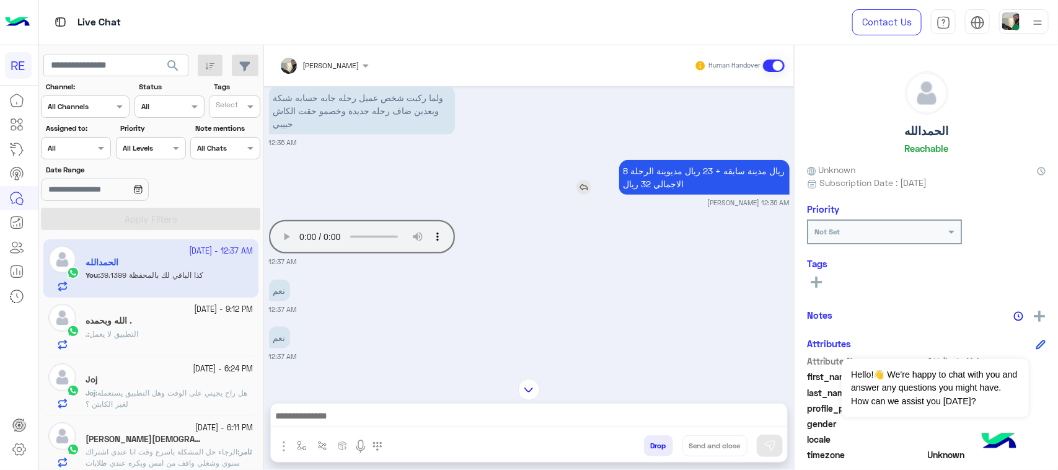
click at [691, 189] on p "8 ريال مدينة سابقه + 23 ريال مديوينة الرحلة الاجمالي 32 ريال" at bounding box center [704, 177] width 170 height 35
click at [673, 224] on div "Your browser does not support the audio tag. 12:37 AM" at bounding box center [529, 242] width 520 height 50
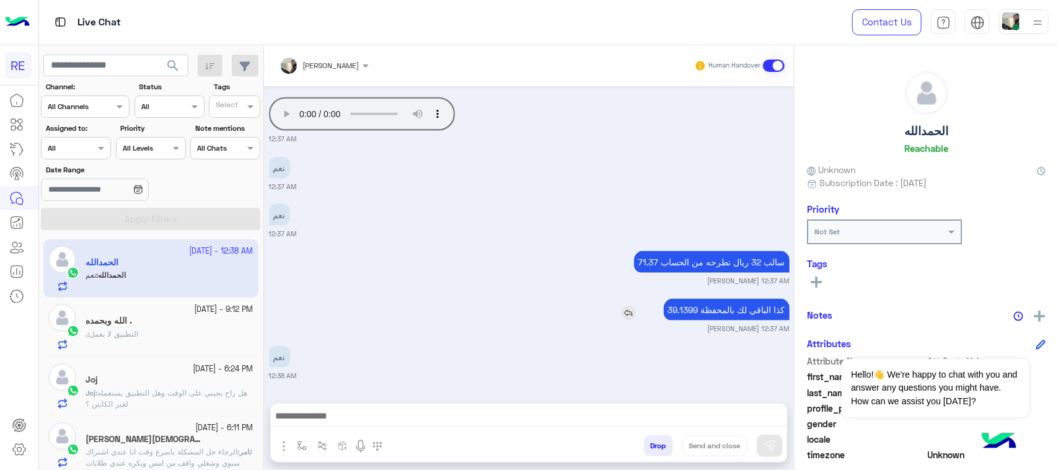
click at [711, 317] on p "كذا الباقي لك بالمحفظة 39.1399" at bounding box center [727, 310] width 126 height 22
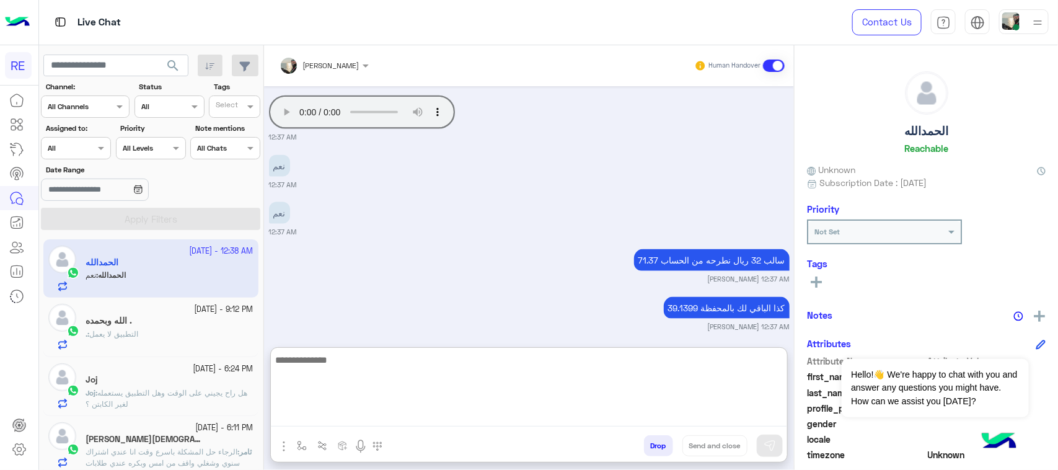
click at [488, 416] on textarea at bounding box center [529, 389] width 516 height 74
click at [374, 370] on textarea at bounding box center [529, 389] width 516 height 74
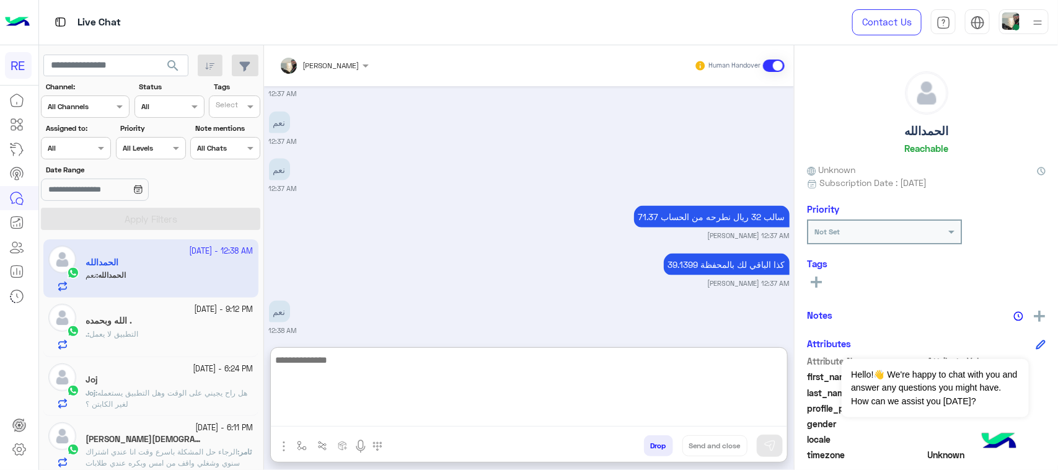
scroll to position [2938, 0]
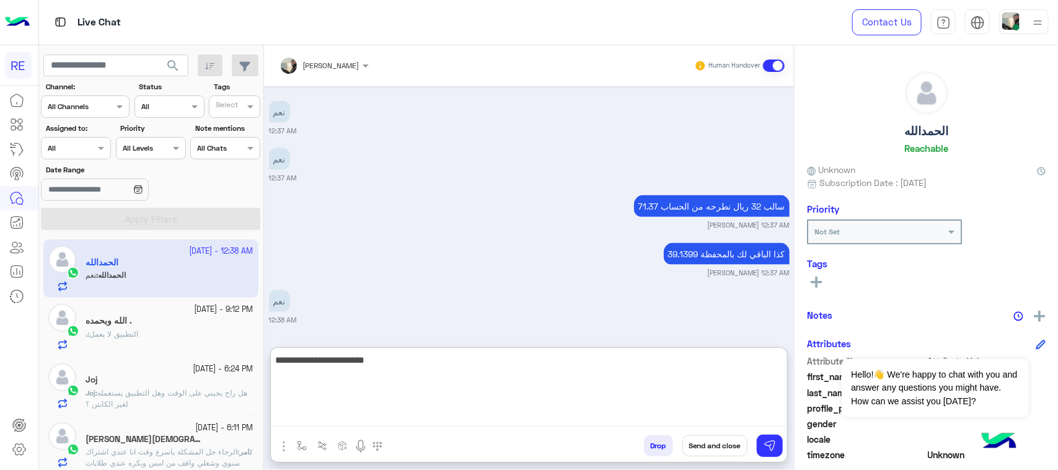
type textarea "**********"
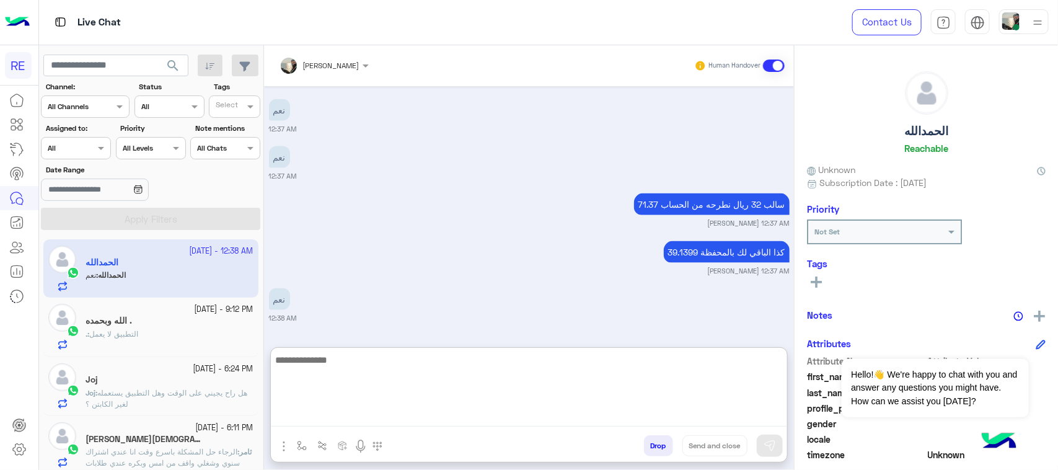
scroll to position [2986, 0]
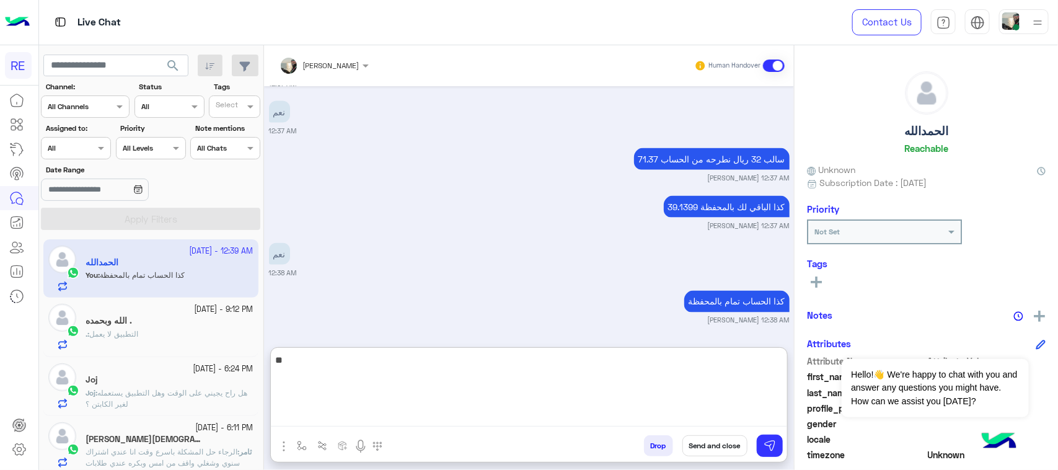
type textarea "*"
type textarea "**********"
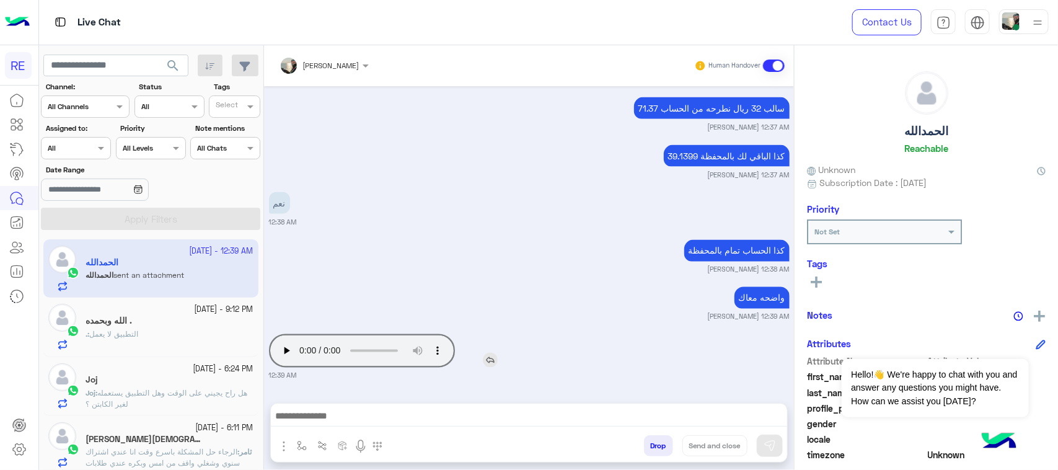
scroll to position [3036, 0]
click at [292, 298] on div "[DATE] لا 09:42 AM شكرا لتواصلك واختيارك رحلة 😊 اختر [DATE] الخدمات التالية: 09…" at bounding box center [529, 238] width 530 height 304
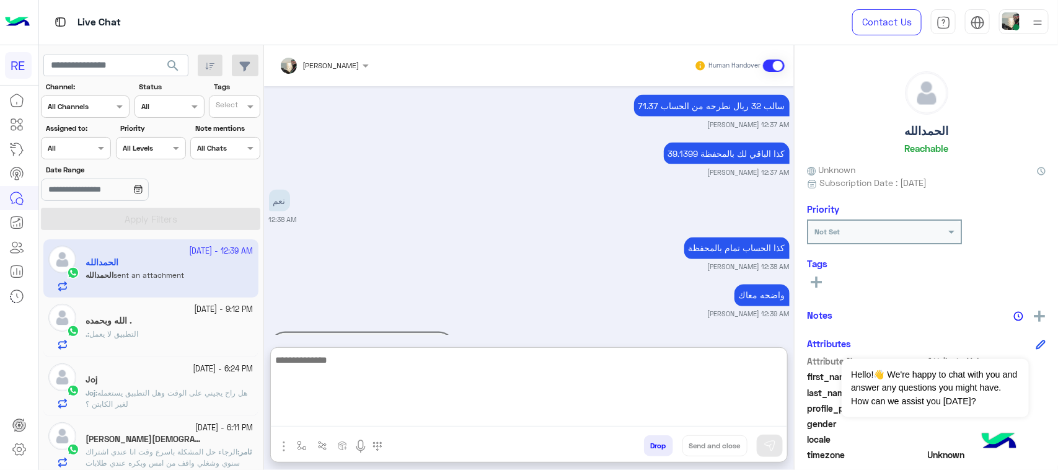
click at [348, 416] on textarea at bounding box center [529, 389] width 516 height 74
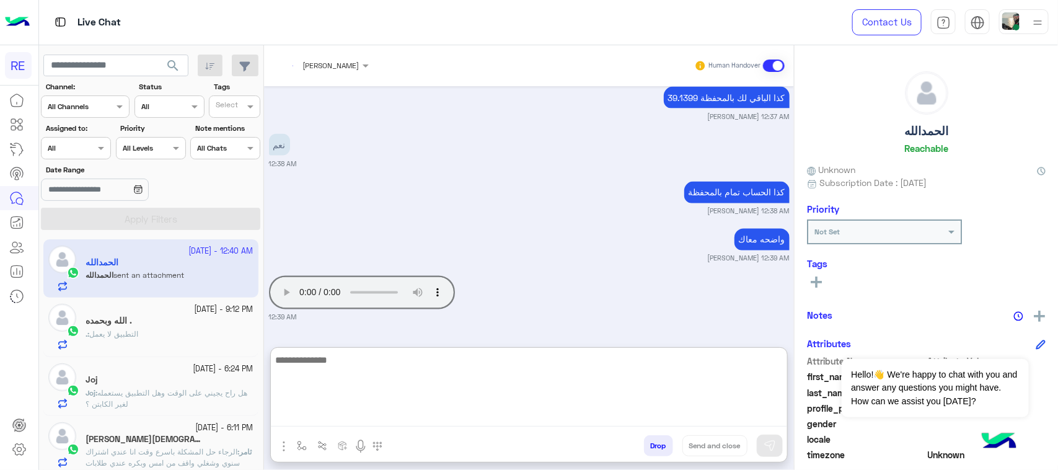
scroll to position [3151, 0]
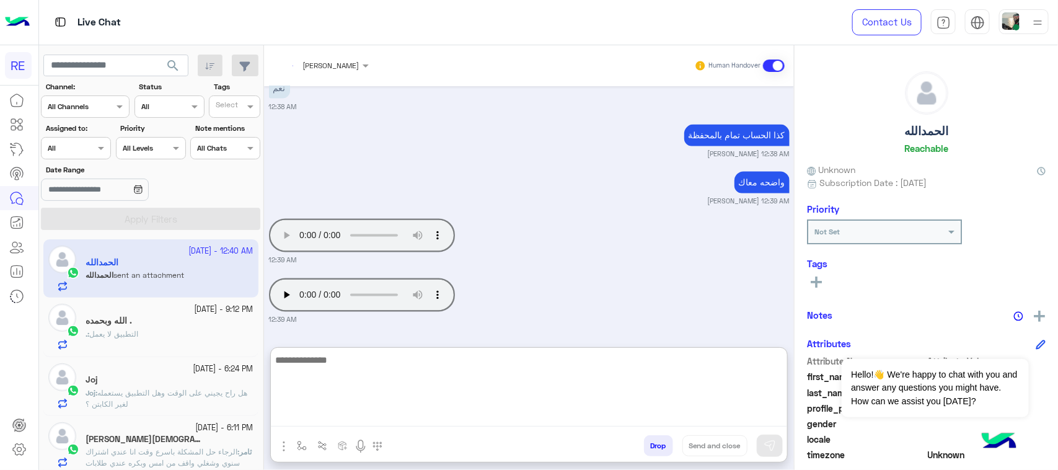
click at [343, 382] on textarea at bounding box center [529, 389] width 516 height 74
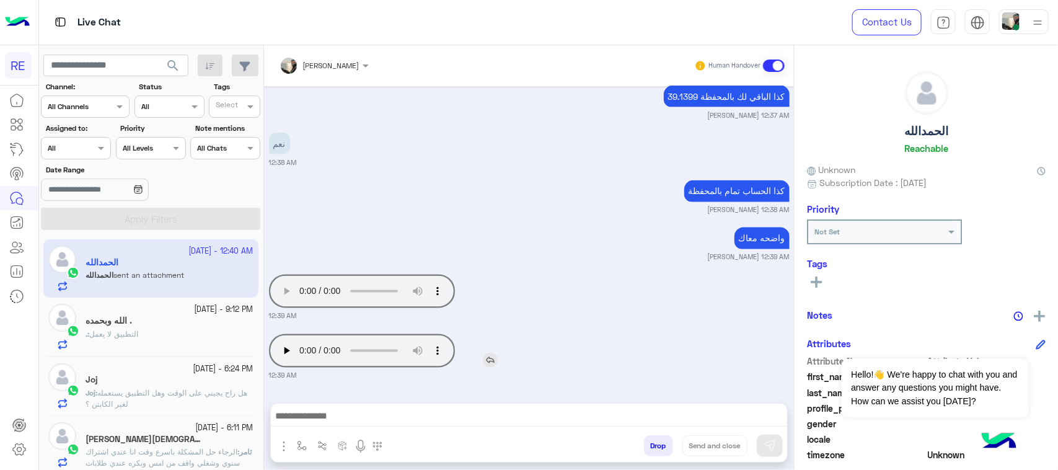
click at [283, 299] on div "[DATE] لا 09:42 AM شكرا لتواصلك واختيارك رحلة 😊 اختر [DATE] الخدمات التالية: 09…" at bounding box center [529, 238] width 530 height 304
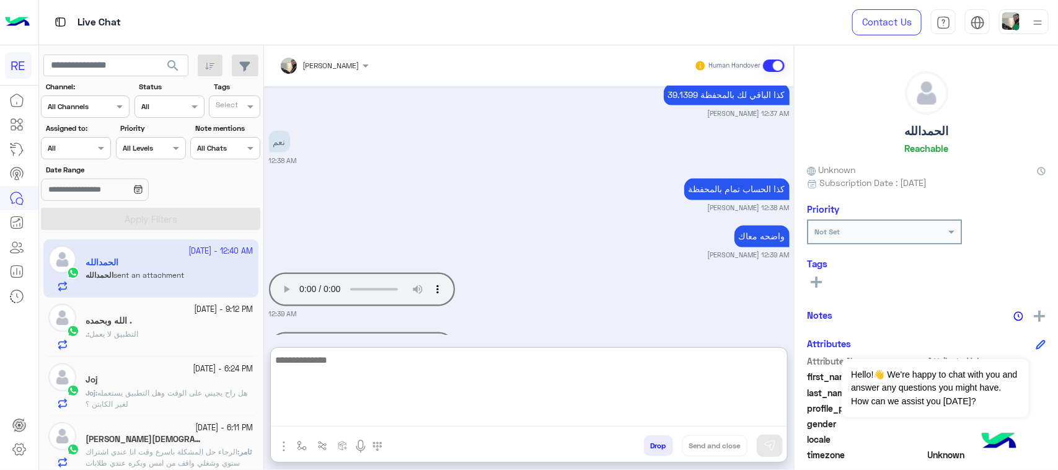
click at [330, 413] on textarea at bounding box center [529, 389] width 516 height 74
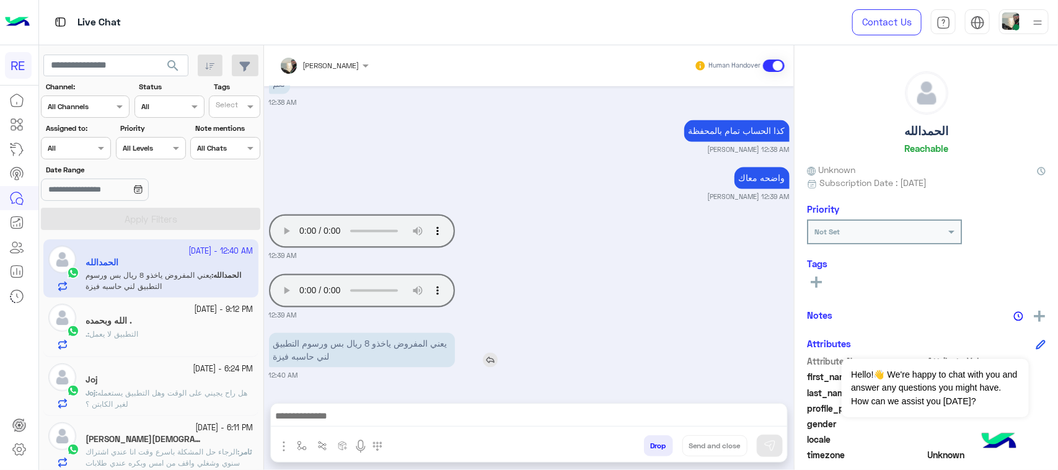
scroll to position [3155, 0]
click at [301, 295] on div "[DATE] لا 09:42 AM شكرا لتواصلك واختيارك رحلة 😊 اختر [DATE] الخدمات التالية: 09…" at bounding box center [529, 238] width 530 height 304
click at [322, 345] on p "يعني المفروض ياخذو 8 ريال بس ورسوم التطبيق لني حاسبه فيزة" at bounding box center [362, 350] width 186 height 35
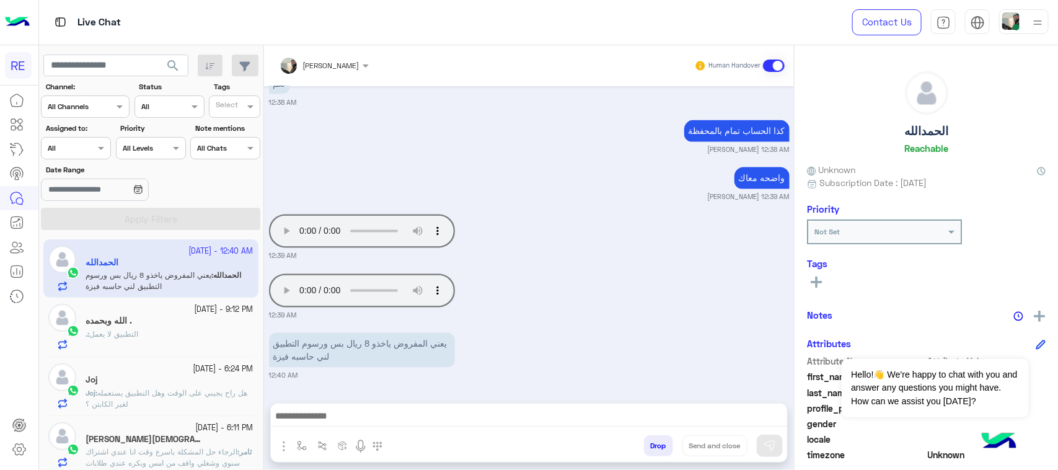
drag, startPoint x: 395, startPoint y: 434, endPoint x: 391, endPoint y: 423, distance: 12.5
click at [395, 432] on div "Drop Send and close" at bounding box center [528, 432] width 517 height 59
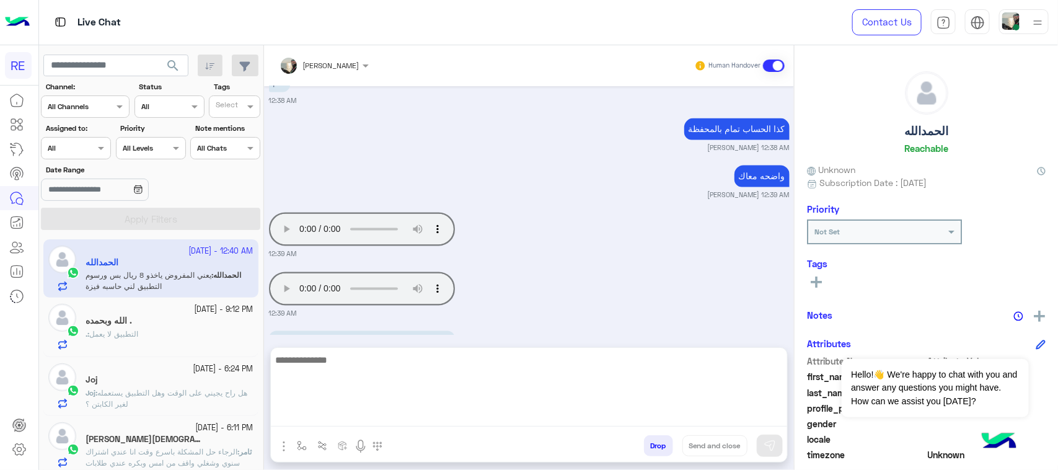
click at [391, 423] on textarea at bounding box center [529, 389] width 516 height 74
type textarea "**********"
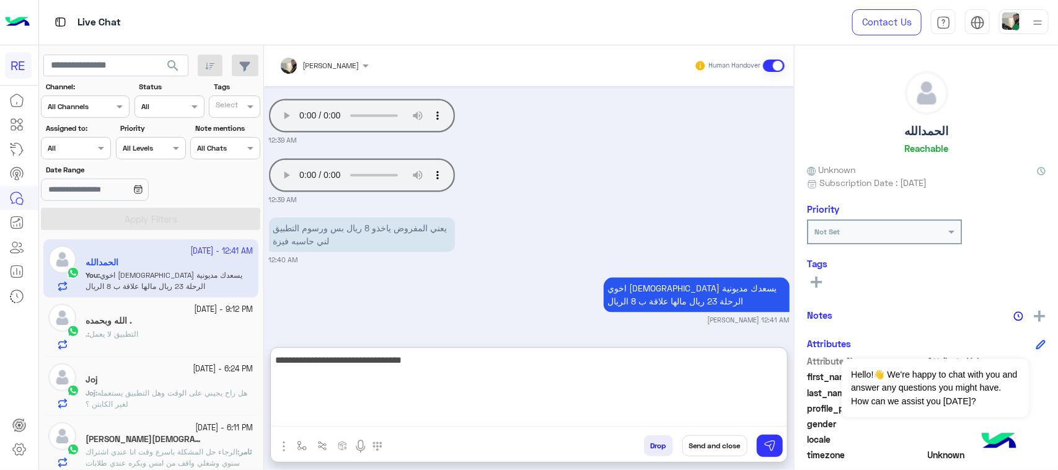
type textarea "**********"
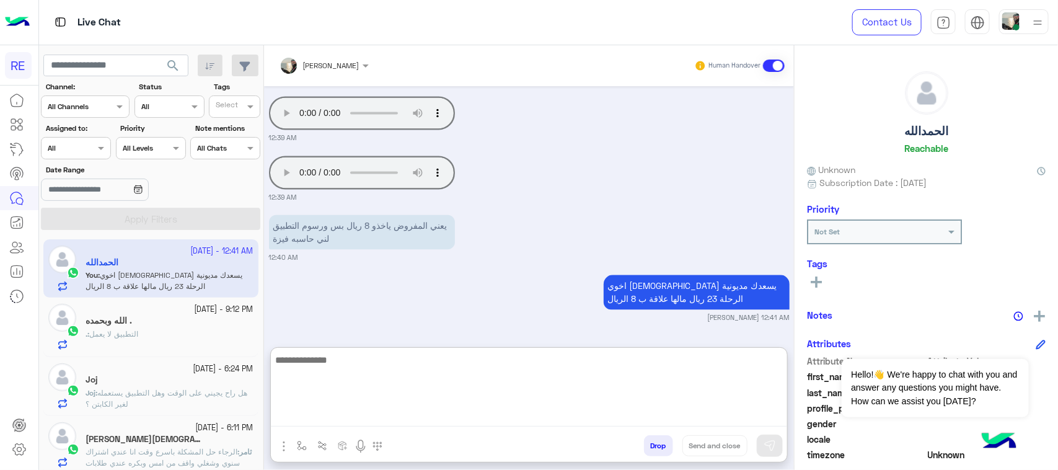
scroll to position [3319, 0]
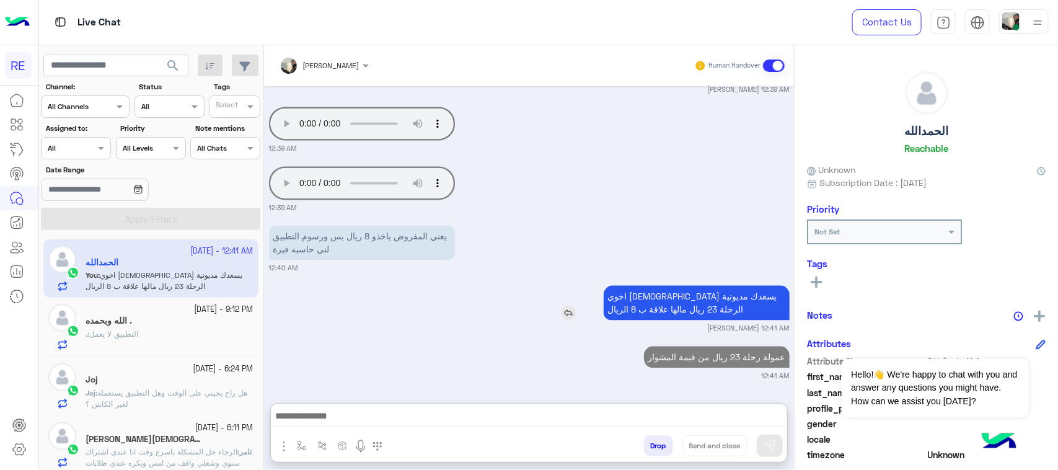
click at [691, 282] on div "اخوي [DEMOGRAPHIC_DATA] يسعدك مديونية الرحلة 23 ريال مالها علاقة ب 8 الريال" at bounding box center [661, 302] width 256 height 41
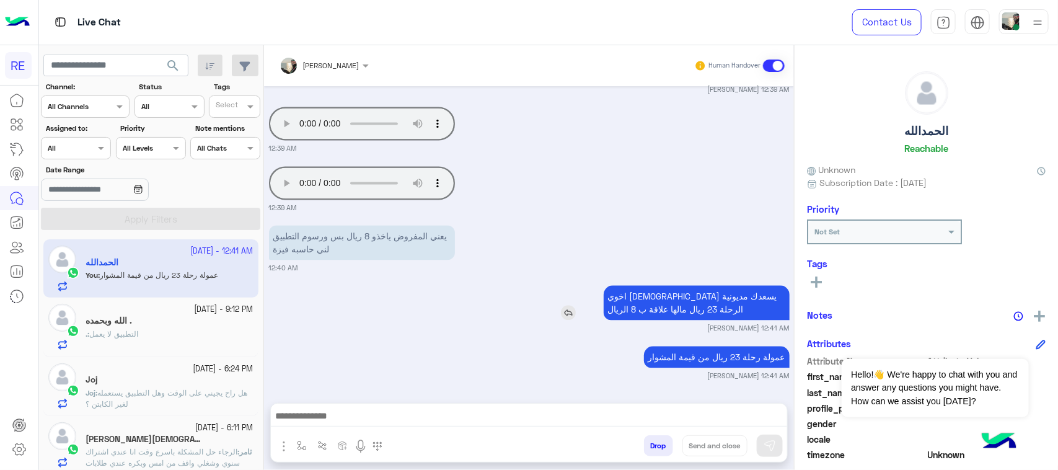
click at [652, 302] on p "اخوي [DEMOGRAPHIC_DATA] يسعدك مديونية الرحلة 23 ريال مالها علاقة ب 8 الريال" at bounding box center [696, 302] width 186 height 35
click at [512, 268] on small "12:40 AM" at bounding box center [529, 268] width 520 height 10
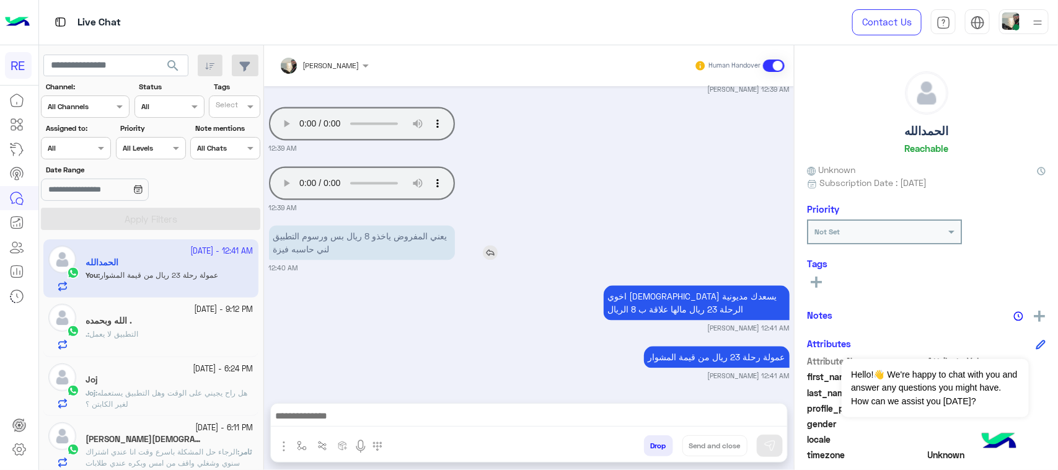
scroll to position [3310, 0]
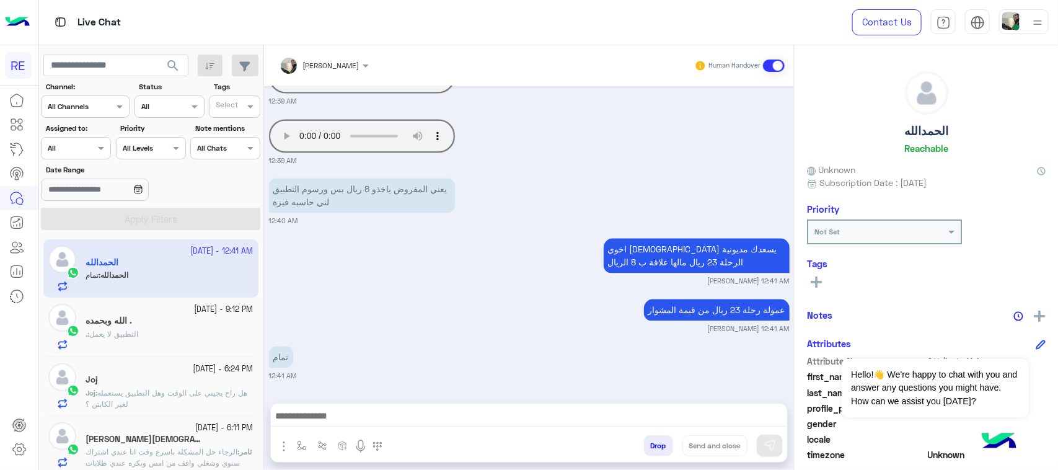
click at [700, 320] on div "عمولة رحلة 23 ريال من قيمة المشوار" at bounding box center [681, 310] width 216 height 28
click at [563, 319] on div "عمولة رحلة 23 ريال من قيمة المشوار [PERSON_NAME] 12:41 AM" at bounding box center [529, 315] width 520 height 38
click at [410, 193] on p "يعني المفروض ياخذو 8 ريال بس ورسوم التطبيق لني حاسبه فيزة" at bounding box center [362, 195] width 186 height 35
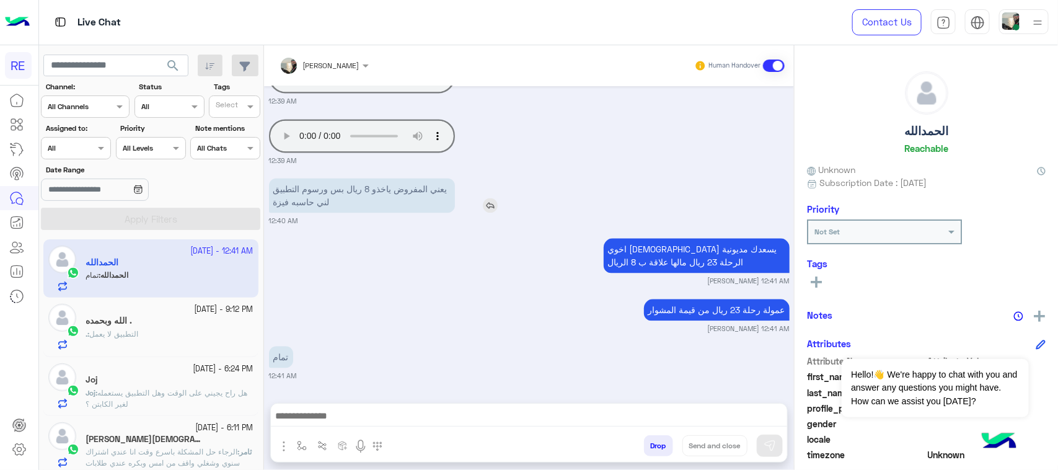
click at [410, 193] on p "يعني المفروض ياخذو 8 ريال بس ورسوم التطبيق لني حاسبه فيزة" at bounding box center [362, 195] width 186 height 35
click at [324, 199] on p "يعني المفروض ياخذو 8 ريال بس ورسوم التطبيق لني حاسبه فيزة" at bounding box center [362, 195] width 186 height 35
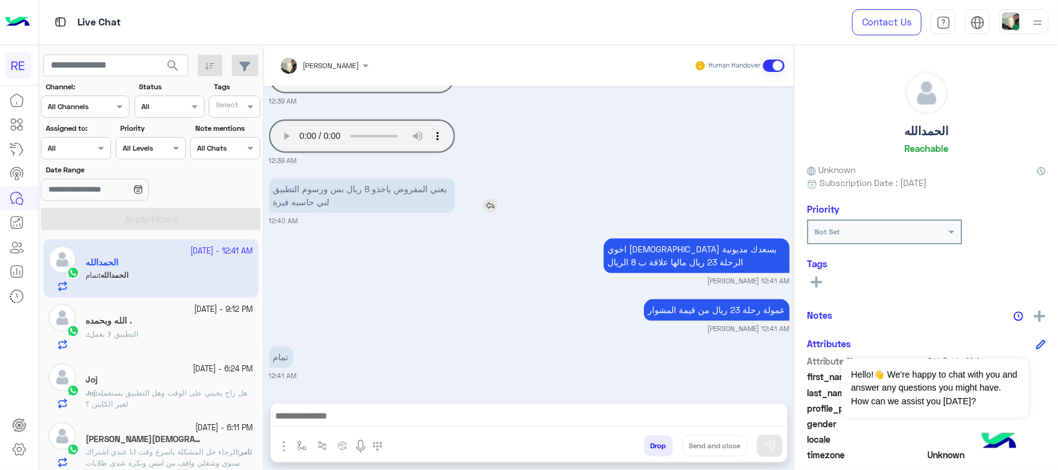
click at [324, 199] on p "يعني المفروض ياخذو 8 ريال بس ورسوم التطبيق لني حاسبه فيزة" at bounding box center [362, 195] width 186 height 35
click at [324, 243] on div "اخوي [DEMOGRAPHIC_DATA] يسعدك مديونية الرحلة 23 ريال مالها علاقة ب 8 الريال [PE…" at bounding box center [529, 260] width 520 height 51
click at [300, 192] on p "يعني المفروض ياخذو 8 ريال بس ورسوم التطبيق لني حاسبه فيزة" at bounding box center [362, 195] width 186 height 35
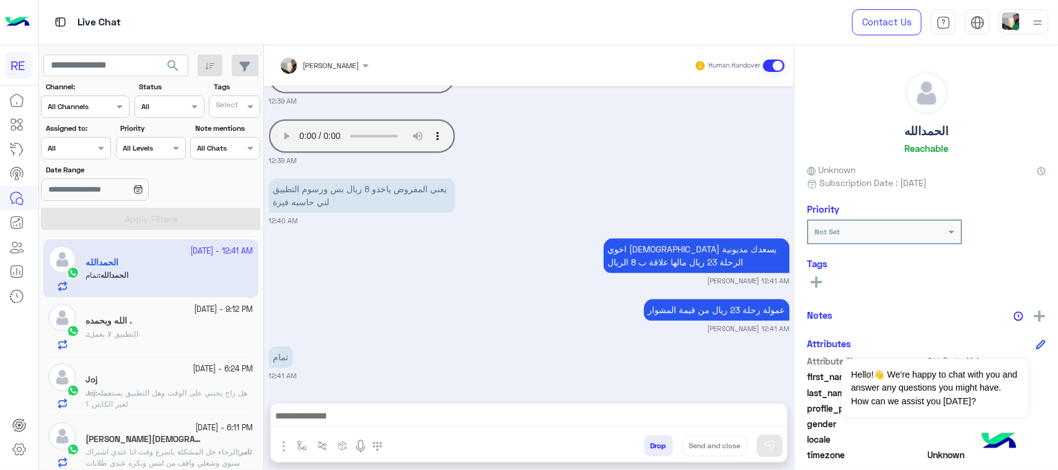
click at [297, 239] on div "اخوي [DEMOGRAPHIC_DATA] يسعدك مديونية الرحلة 23 ريال مالها علاقة ب 8 الريال [PE…" at bounding box center [529, 260] width 520 height 51
click at [296, 202] on p "يعني المفروض ياخذو 8 ريال بس ورسوم التطبيق لني حاسبه فيزة" at bounding box center [362, 195] width 186 height 35
click at [647, 273] on p "اخوي [DEMOGRAPHIC_DATA] يسعدك مديونية الرحلة 23 ريال مالها علاقة ب 8 الريال" at bounding box center [696, 255] width 186 height 35
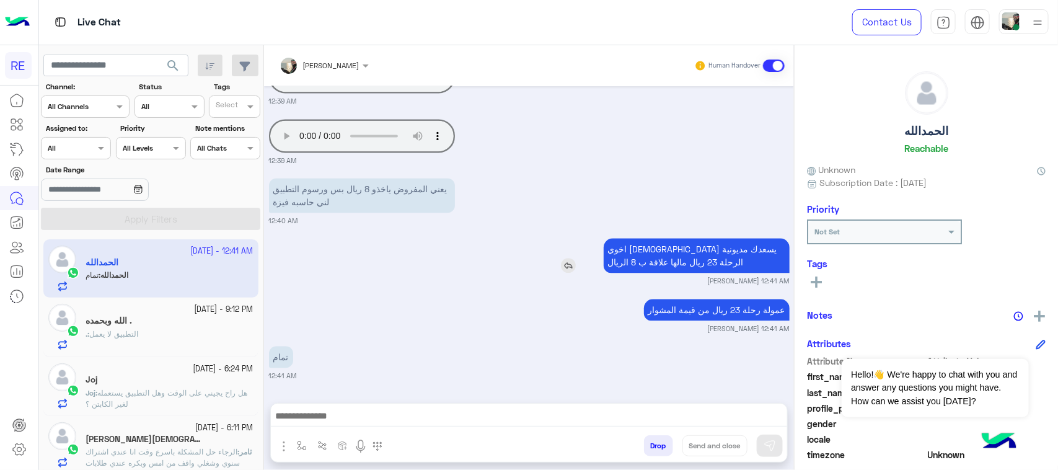
click at [647, 273] on p "اخوي [DEMOGRAPHIC_DATA] يسعدك مديونية الرحلة 23 ريال مالها علاقة ب 8 الريال" at bounding box center [696, 255] width 186 height 35
click at [352, 265] on div "اخوي [DEMOGRAPHIC_DATA] يسعدك مديونية الرحلة 23 ريال مالها علاقة ب 8 الريال [PE…" at bounding box center [529, 260] width 520 height 51
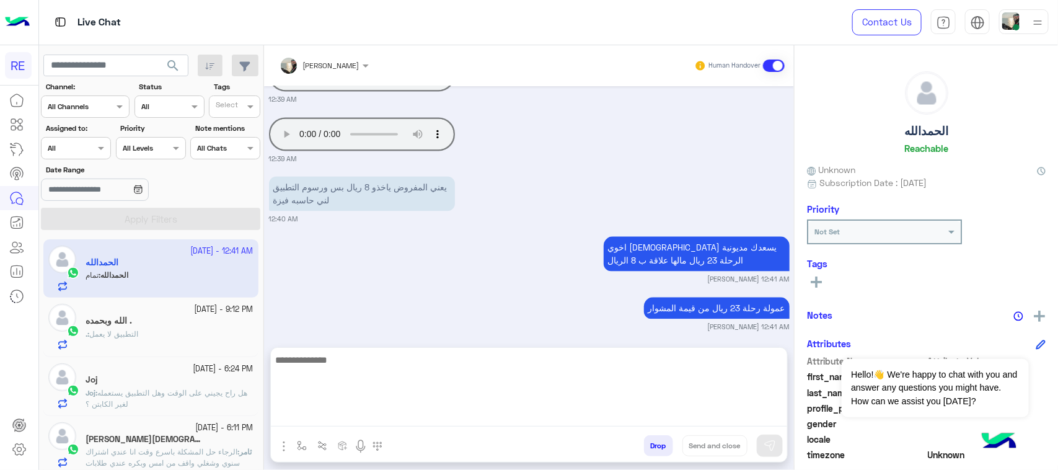
click at [405, 419] on textarea at bounding box center [529, 389] width 516 height 74
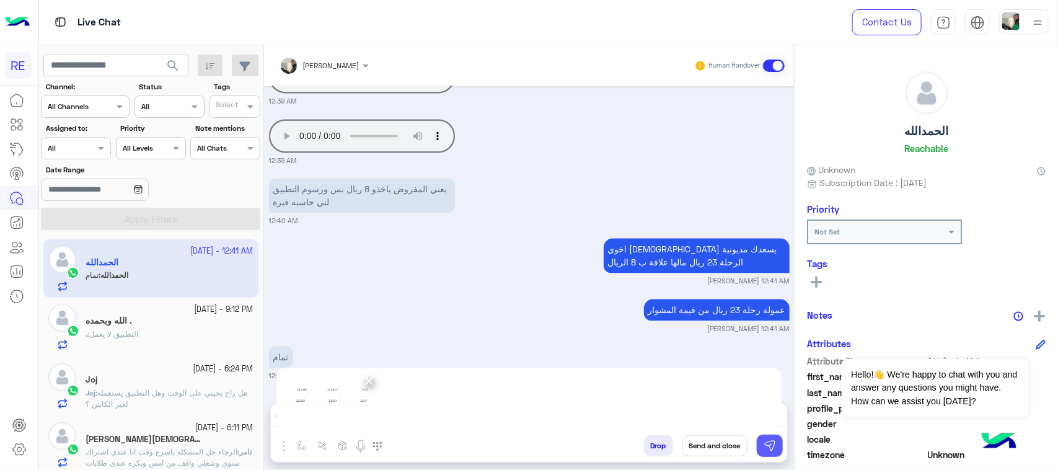
click at [765, 447] on img at bounding box center [769, 445] width 12 height 12
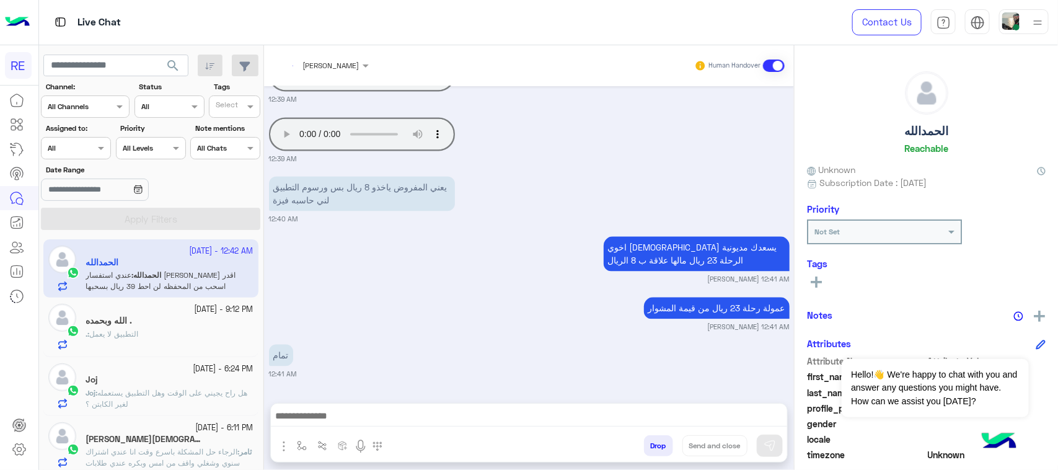
scroll to position [3548, 0]
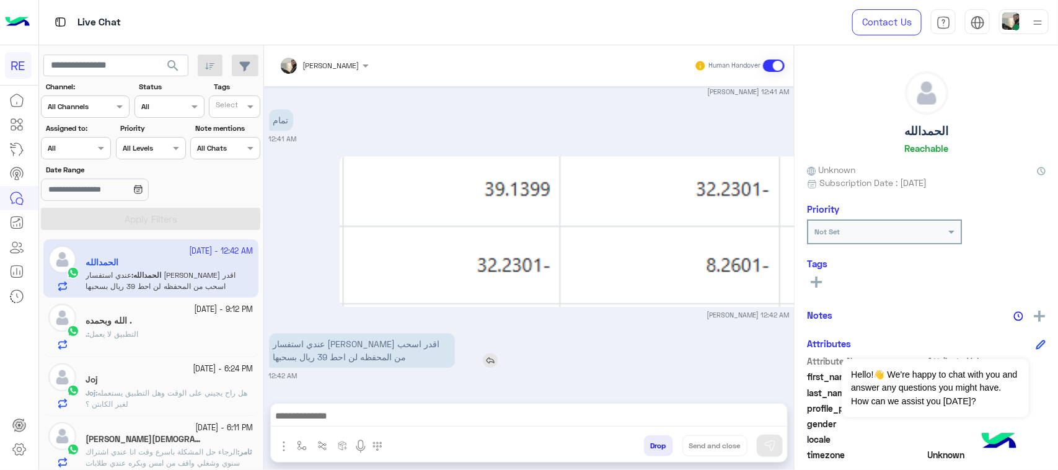
click at [323, 350] on p "عندي استفسار [PERSON_NAME] اقدر اسحب من المحفظه لن احط 39 ريال بسحبها" at bounding box center [362, 350] width 186 height 35
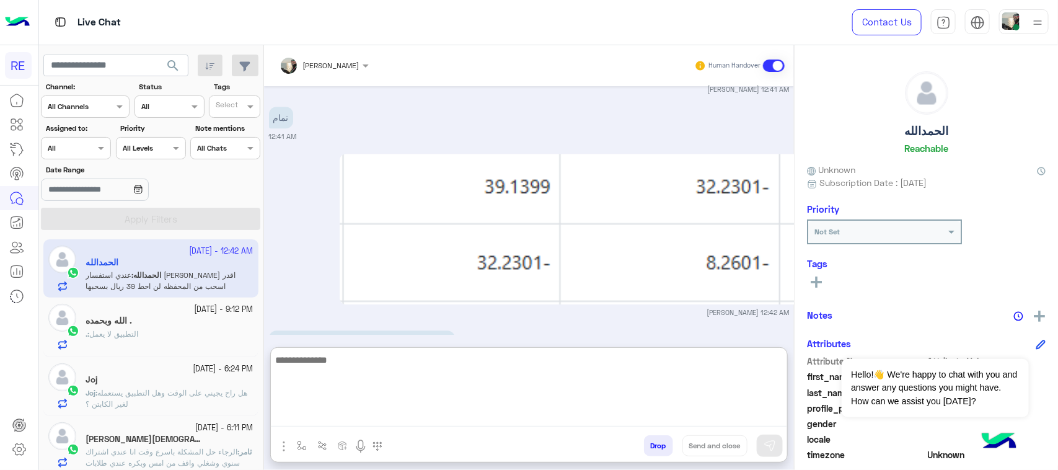
click at [366, 420] on textarea at bounding box center [529, 389] width 516 height 74
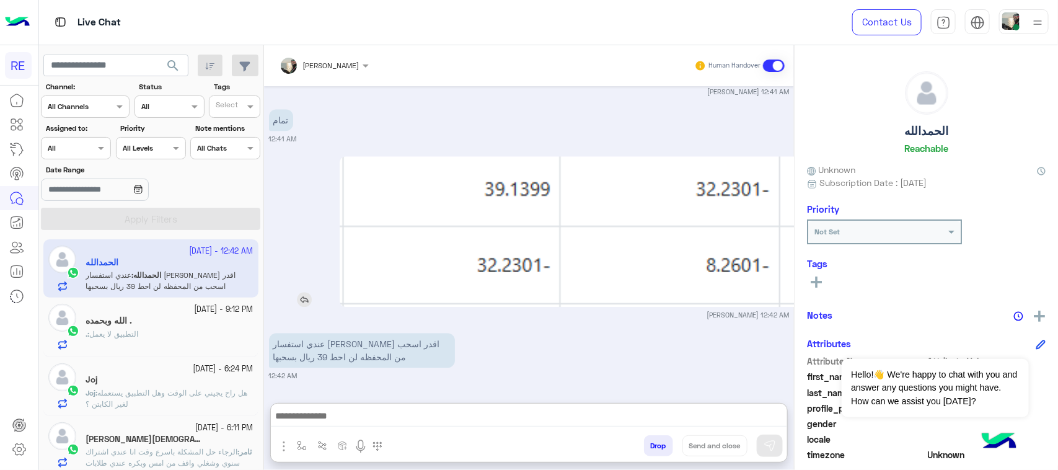
scroll to position [3575, 0]
click at [462, 205] on img at bounding box center [665, 231] width 651 height 151
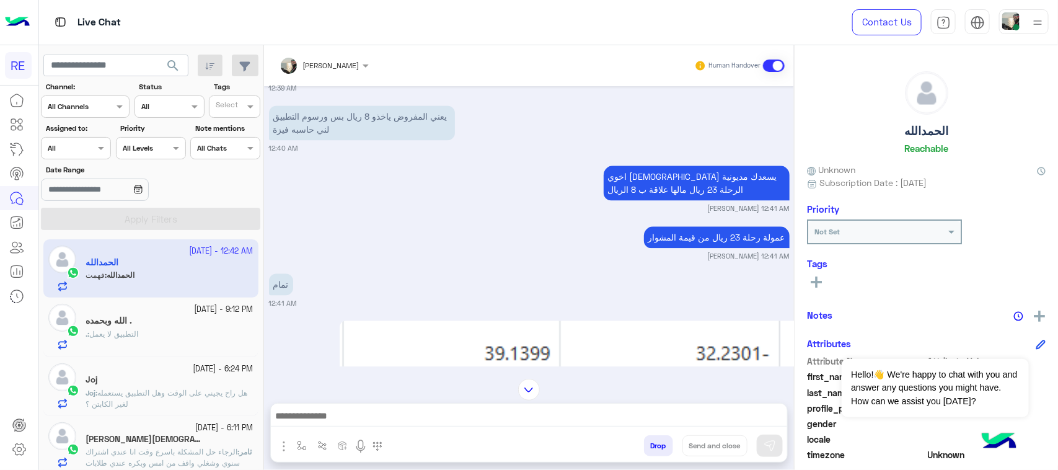
scroll to position [3364, 0]
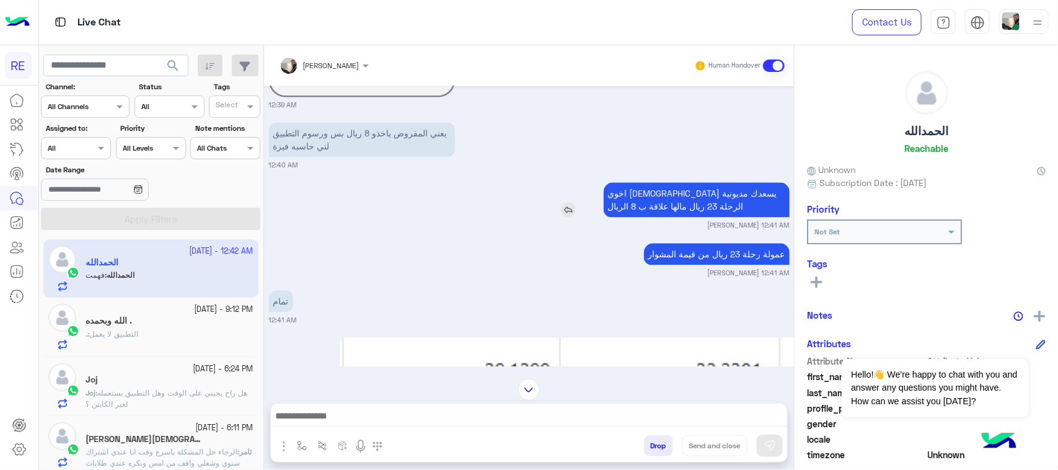
click at [734, 194] on p "اخوي [DEMOGRAPHIC_DATA] يسعدك مديونية الرحلة 23 ريال مالها علاقة ب 8 الريال" at bounding box center [696, 199] width 186 height 35
click at [603, 213] on p "اخوي [DEMOGRAPHIC_DATA] يسعدك مديونية الرحلة 23 ريال مالها علاقة ب 8 الريال" at bounding box center [696, 199] width 186 height 35
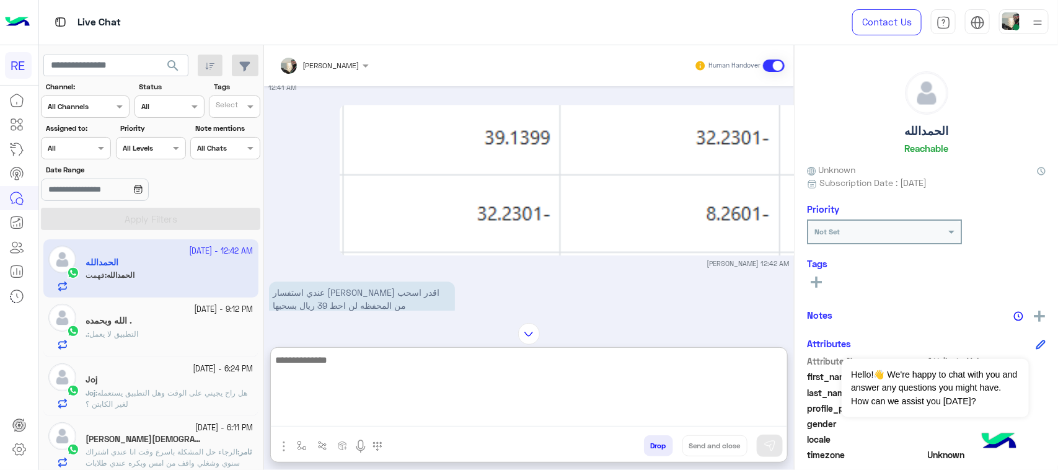
click at [478, 413] on textarea at bounding box center [529, 389] width 516 height 74
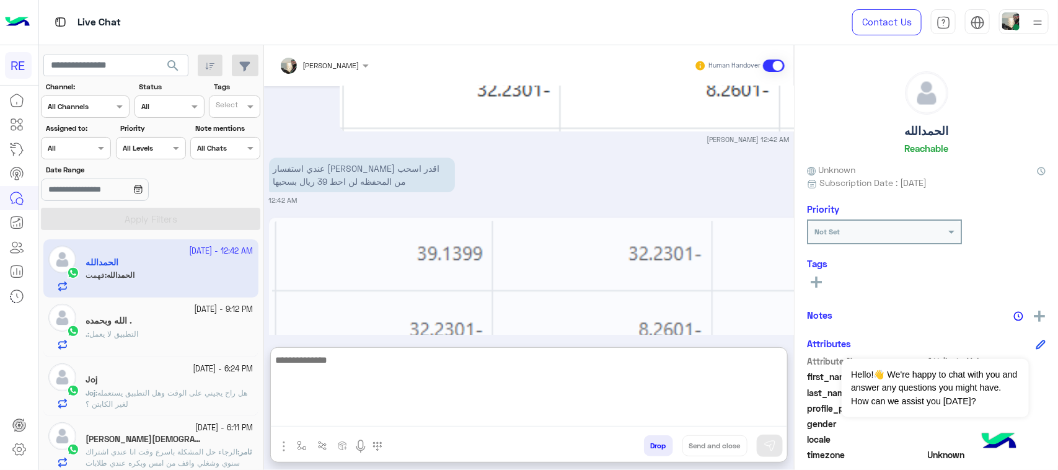
scroll to position [3807, 0]
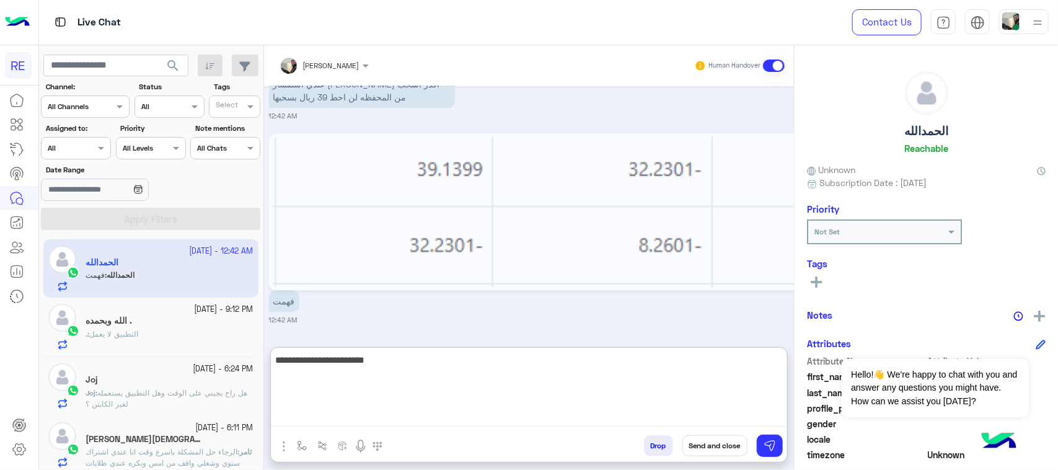
type textarea "**********"
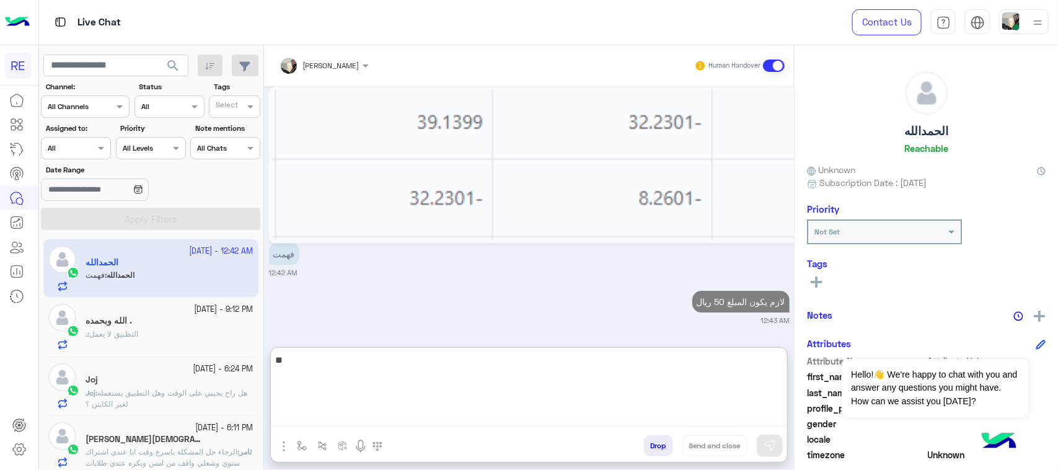
scroll to position [3914, 0]
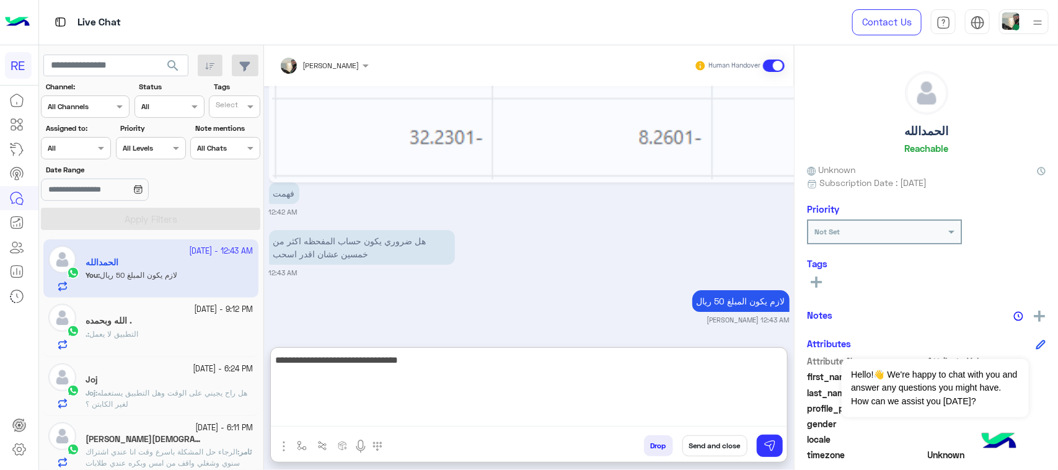
type textarea "**********"
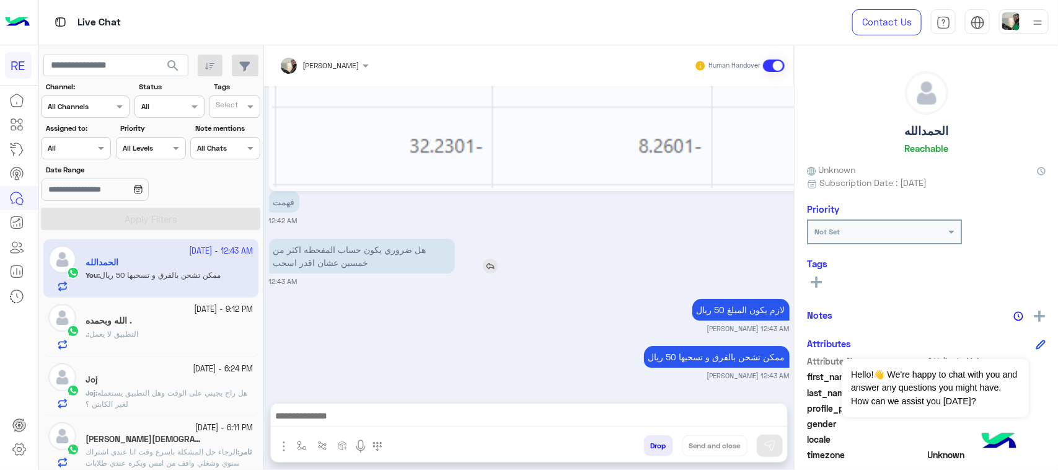
click at [486, 211] on div "[DATE] لا 09:42 AM شكرا لتواصلك واختيارك رحلة 😊 اختر [DATE] الخدمات التالية: 09…" at bounding box center [529, 238] width 530 height 304
click at [494, 267] on img at bounding box center [490, 265] width 15 height 15
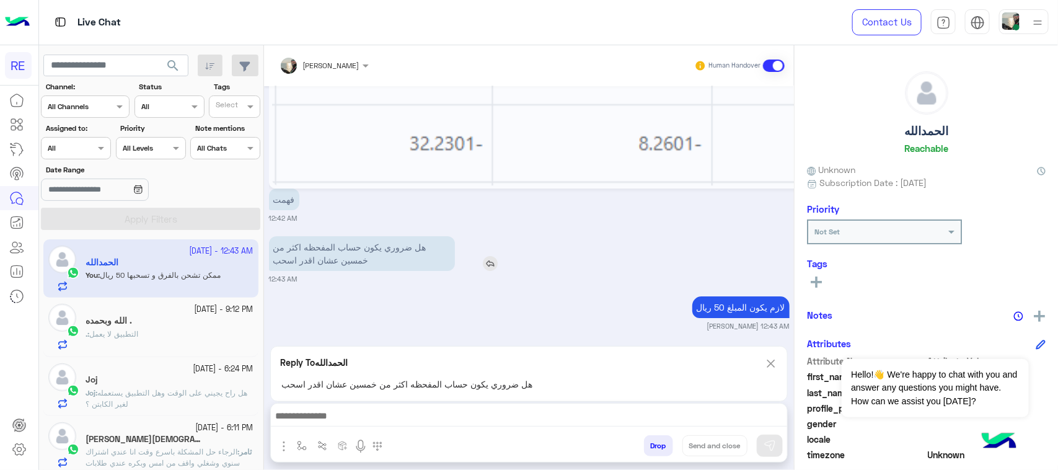
scroll to position [3962, 0]
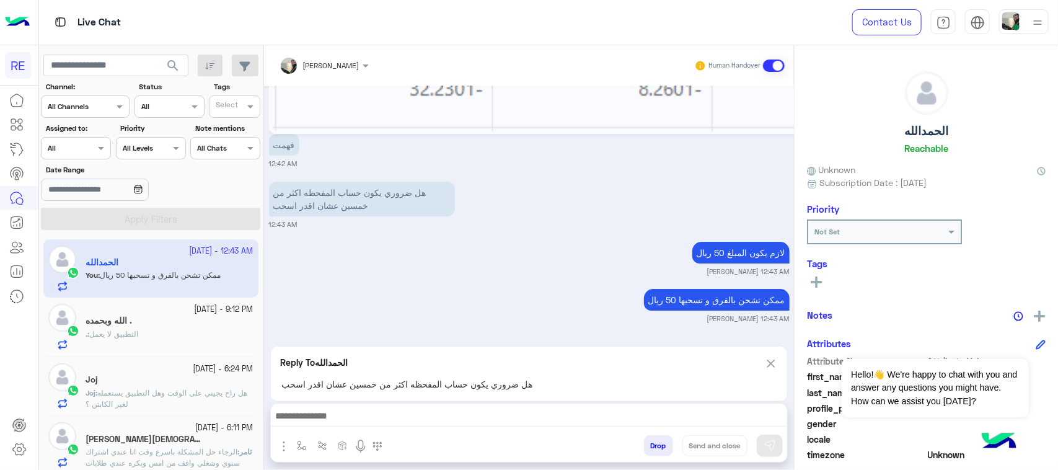
drag, startPoint x: 413, startPoint y: 395, endPoint x: 413, endPoint y: 415, distance: 19.8
click at [413, 410] on div "[PERSON_NAME] Human Handover [DATE] لا 09:42 AM شكرا لتواصلك واختيارك رحلة 😊 اخ…" at bounding box center [529, 259] width 530 height 429
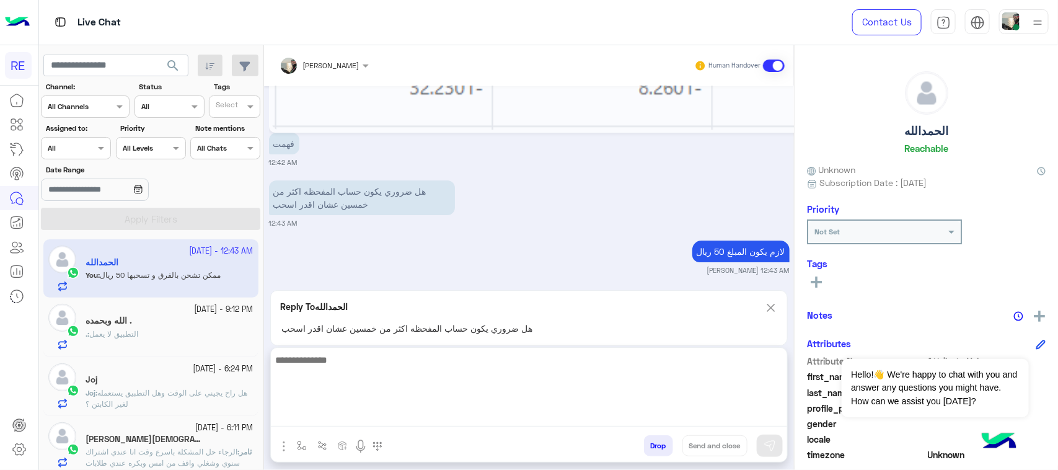
click at [413, 415] on textarea at bounding box center [529, 389] width 516 height 74
type textarea "*******"
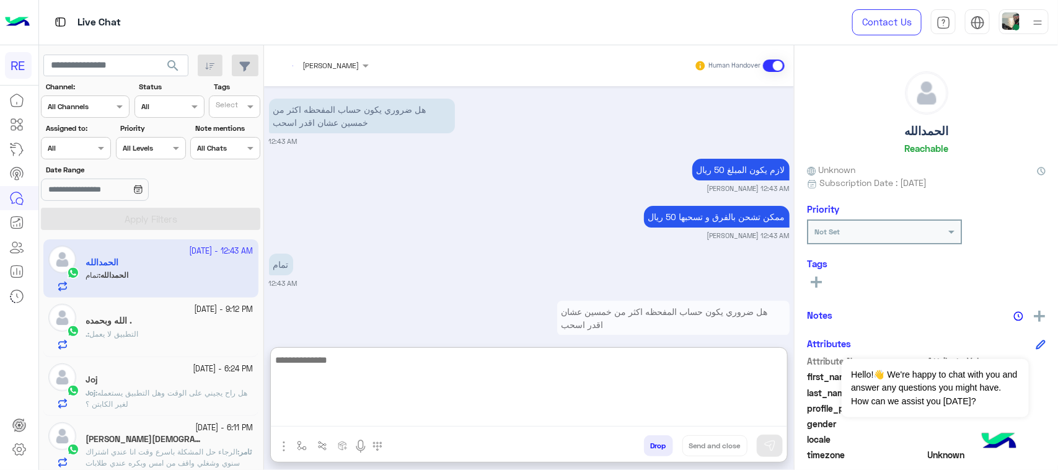
scroll to position [4091, 0]
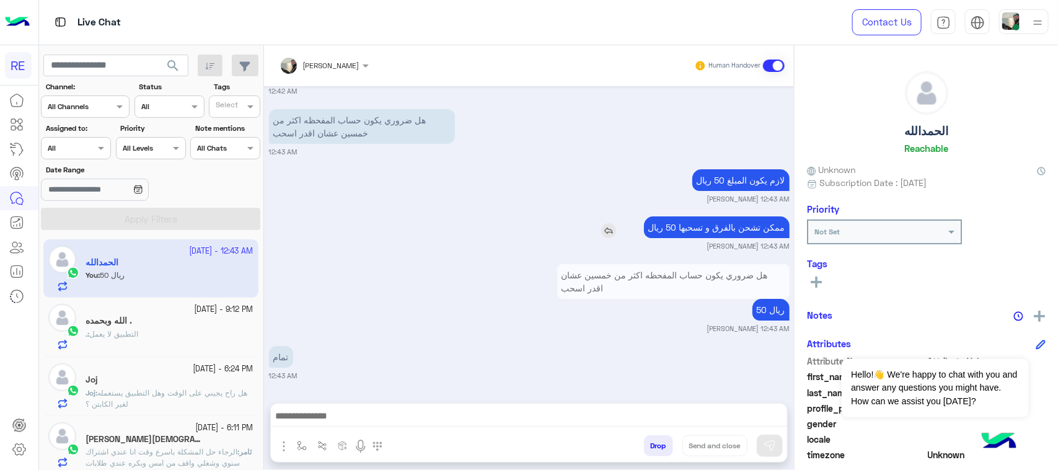
click at [710, 177] on div "[DATE] لا 09:42 AM شكرا لتواصلك واختيارك رحلة 😊 اختر [DATE] الخدمات التالية: 09…" at bounding box center [529, 238] width 530 height 304
click at [710, 177] on p "لازم يكون المبلغ 50 ريال" at bounding box center [740, 180] width 97 height 22
click at [689, 229] on p "ممكن تشحن بالفرق و تسحبها 50 ريال" at bounding box center [717, 227] width 146 height 22
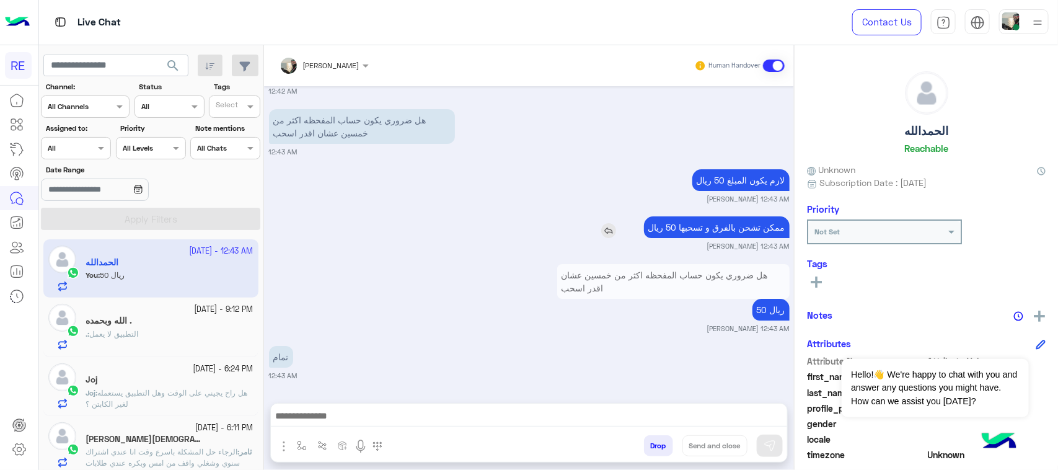
click at [689, 229] on p "ممكن تشحن بالفرق و تسحبها 50 ريال" at bounding box center [717, 227] width 146 height 22
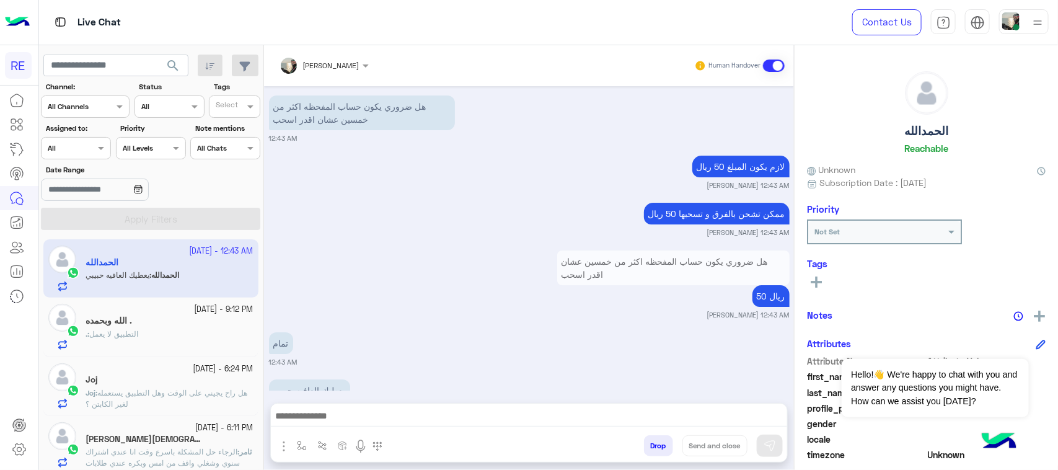
scroll to position [4083, 0]
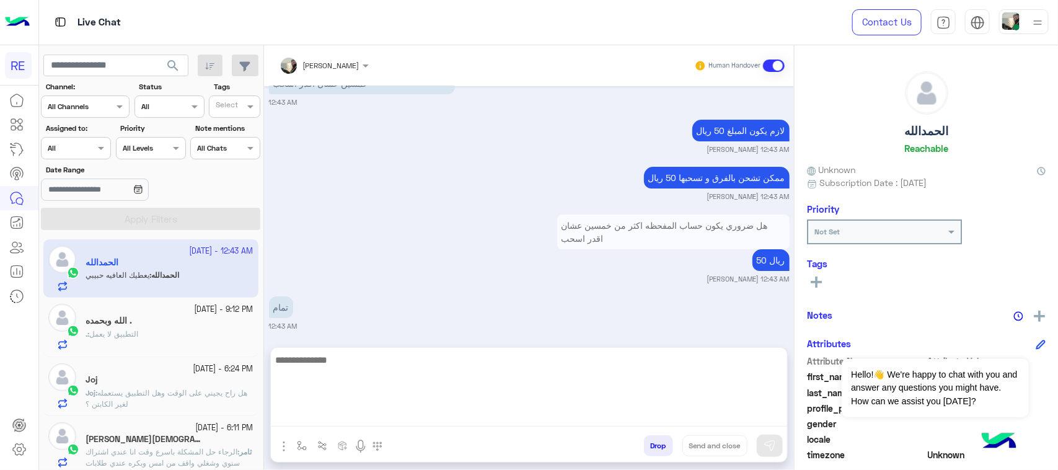
click at [412, 419] on textarea at bounding box center [529, 389] width 516 height 74
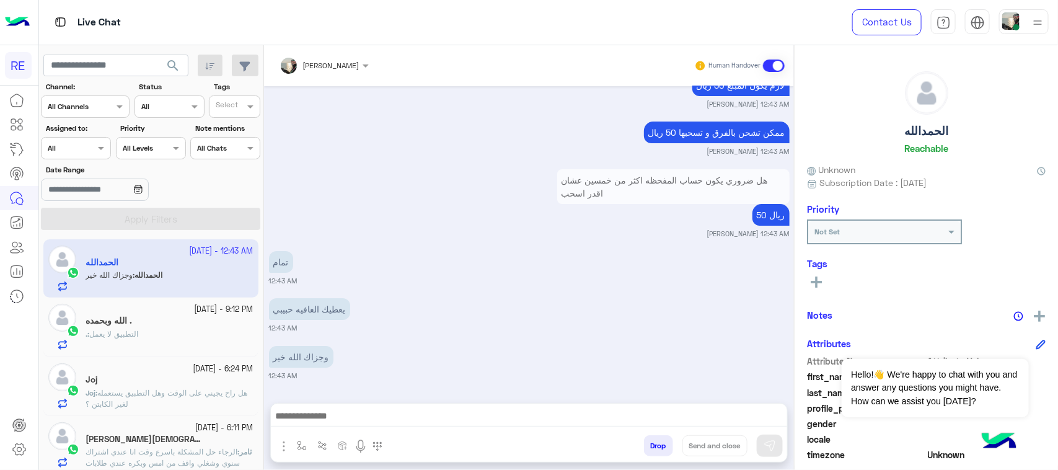
scroll to position [4177, 0]
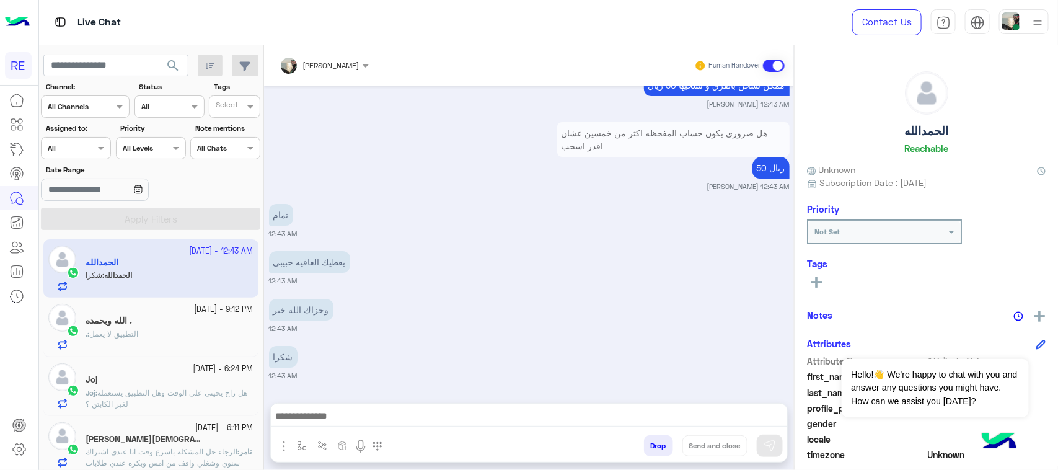
click at [765, 247] on div "[DATE] لا 09:42 AM شكرا لتواصلك واختيارك رحلة 😊 اختر [DATE] الخدمات التالية: 09…" at bounding box center [529, 238] width 530 height 304
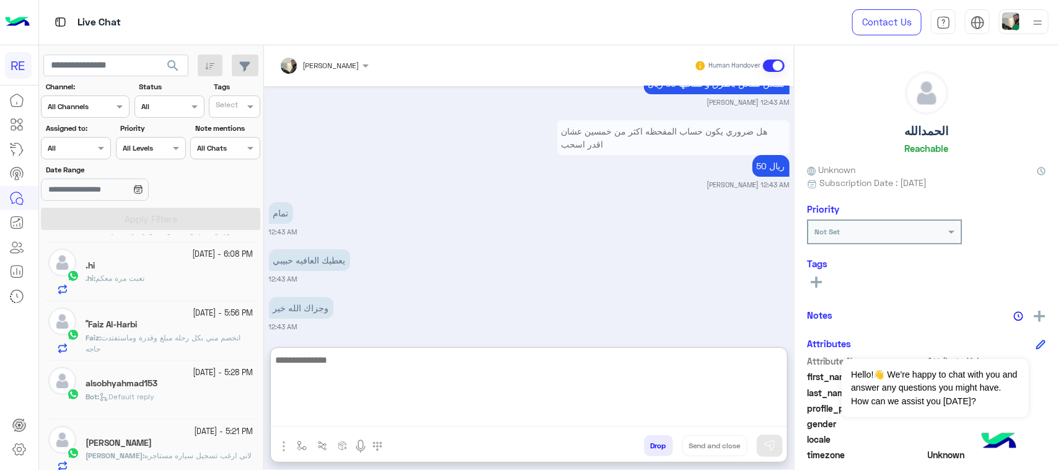
scroll to position [4183, 0]
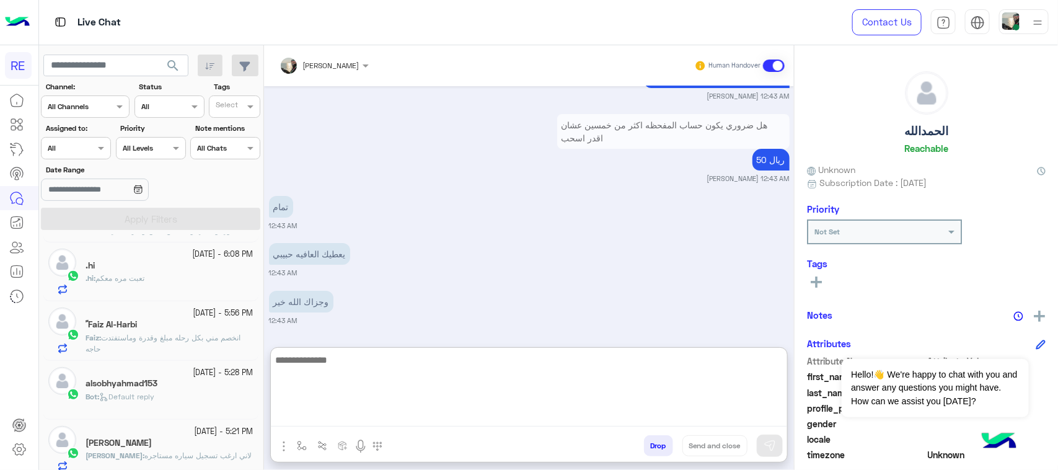
click at [338, 423] on textarea at bounding box center [529, 389] width 516 height 74
type textarea "**********"
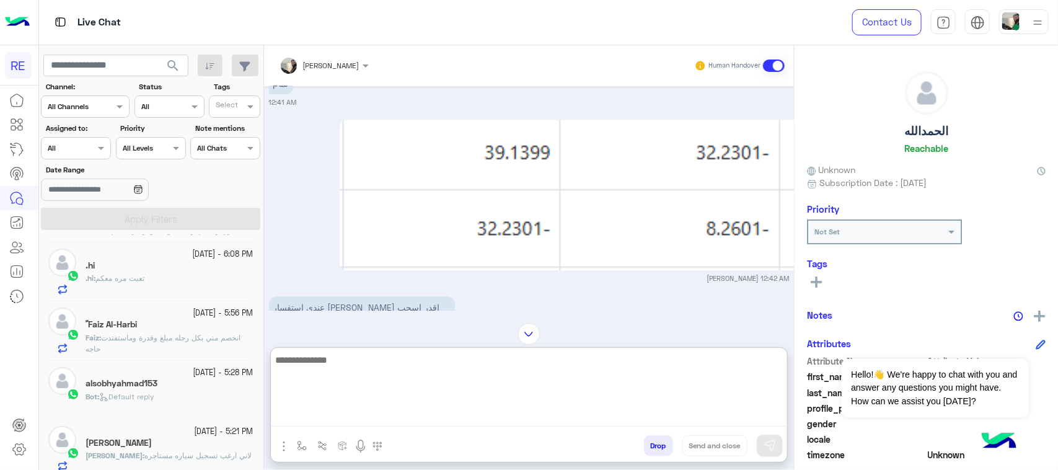
scroll to position [3505, 0]
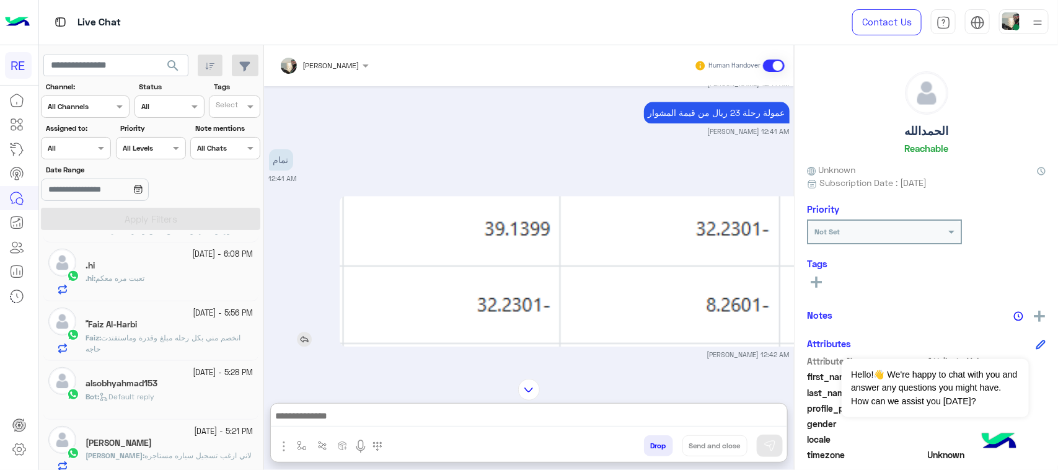
click at [584, 240] on img at bounding box center [665, 271] width 651 height 151
click at [146, 289] on div ".hi : تعبت مره معكم" at bounding box center [169, 284] width 168 height 22
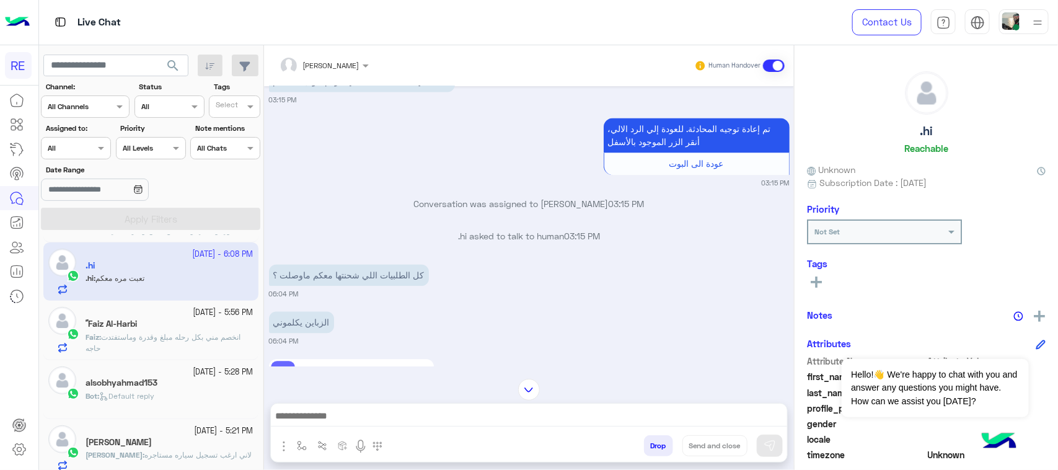
scroll to position [1128, 0]
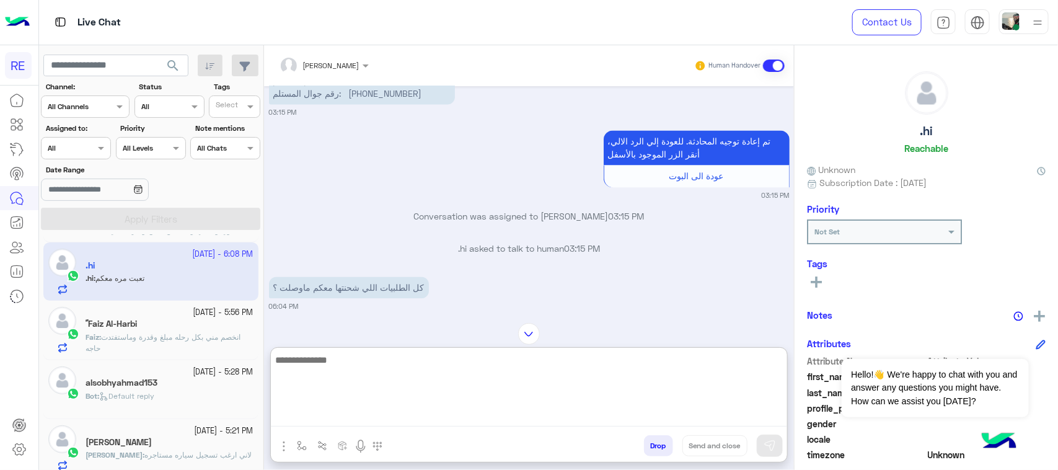
click at [418, 425] on textarea at bounding box center [529, 389] width 516 height 74
type textarea "**********"
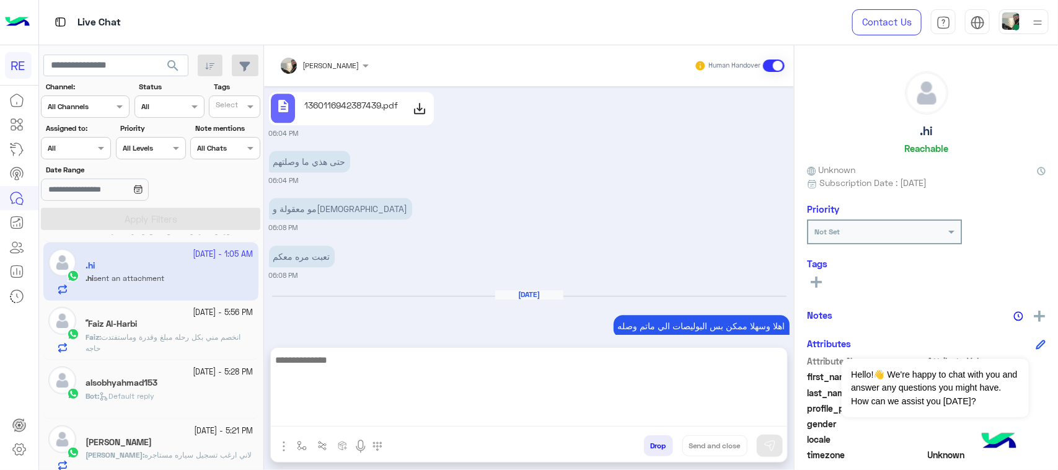
scroll to position [1557, 0]
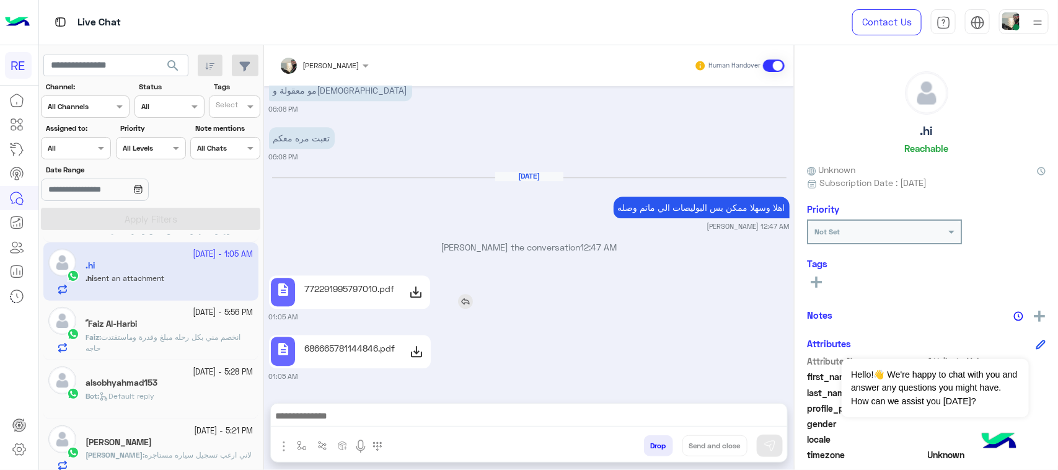
click at [385, 234] on div "[DATE] لا صحيح 03:42 PM رزاز جميل 03:42 PM تمام لحظات برسل البوليصة [PERSON_NAM…" at bounding box center [529, 238] width 530 height 304
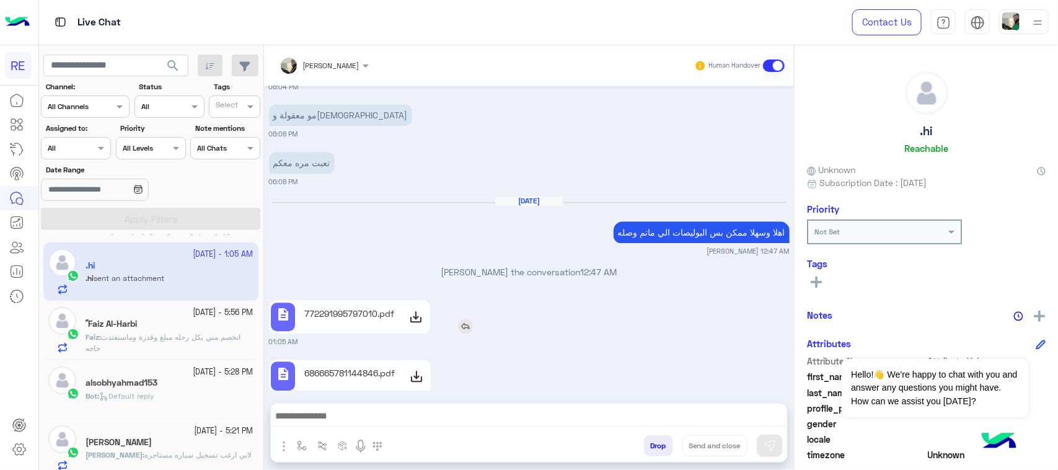
click at [372, 307] on p "772291995797010.pdf" at bounding box center [349, 313] width 90 height 13
click at [380, 366] on p "686665781144846.pdf" at bounding box center [349, 372] width 90 height 13
